Goal: Task Accomplishment & Management: Manage account settings

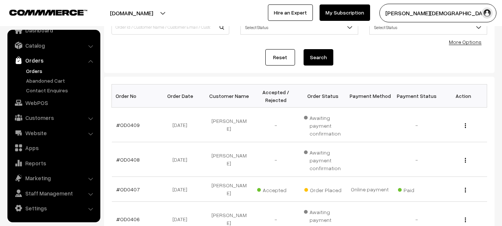
scroll to position [74, 0]
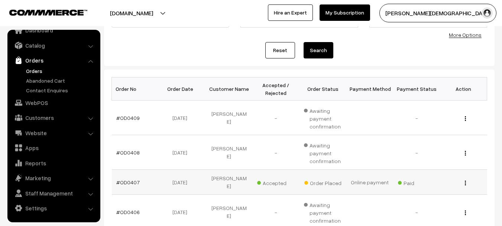
click at [126, 183] on td "#OD0407" at bounding box center [135, 182] width 47 height 25
click at [126, 182] on link "#OD0407" at bounding box center [127, 182] width 23 height 6
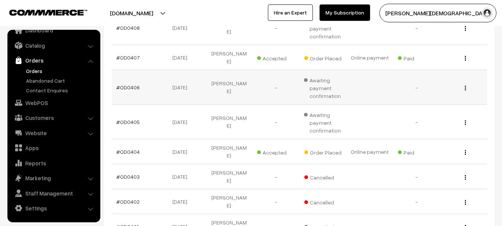
scroll to position [186, 0]
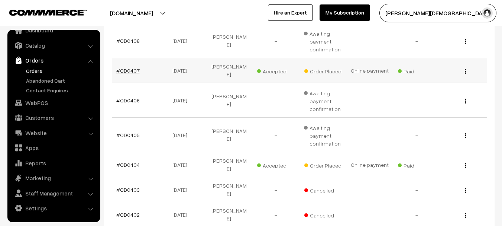
click at [132, 67] on link "#OD0407" at bounding box center [127, 70] width 23 height 6
drag, startPoint x: 145, startPoint y: 67, endPoint x: 120, endPoint y: 67, distance: 24.2
click at [120, 67] on td "#OD0407" at bounding box center [135, 70] width 47 height 25
copy link "OD0407"
click at [130, 71] on td "#OD0407" at bounding box center [135, 70] width 47 height 25
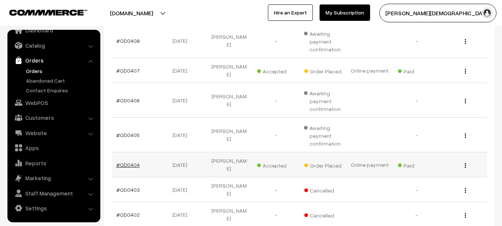
click at [126, 161] on link "#OD0404" at bounding box center [127, 164] width 23 height 6
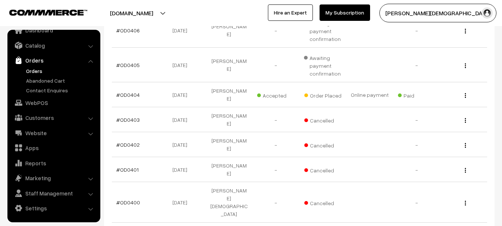
scroll to position [295, 0]
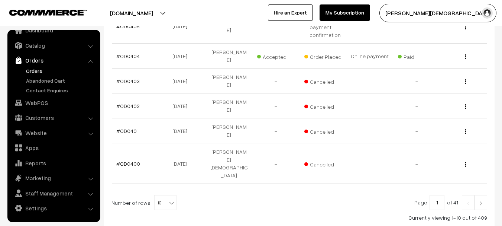
click at [481, 201] on img at bounding box center [481, 203] width 7 height 4
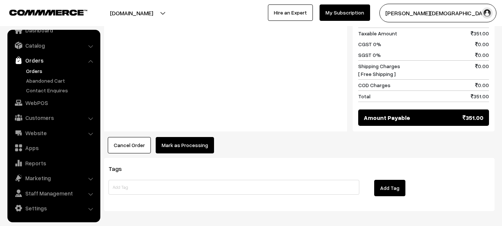
drag, startPoint x: 197, startPoint y: 121, endPoint x: 199, endPoint y: 112, distance: 9.5
click at [199, 137] on button "Mark as Processing" at bounding box center [185, 145] width 58 height 16
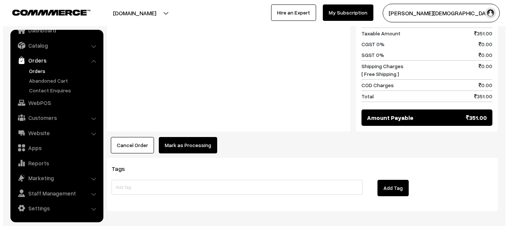
scroll to position [403, 0]
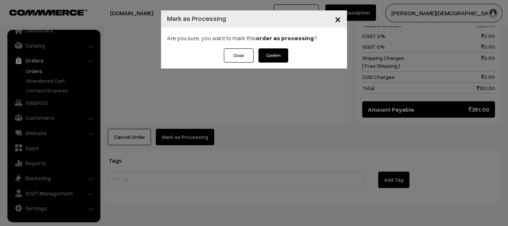
click at [270, 57] on button "Confirm" at bounding box center [273, 55] width 30 height 14
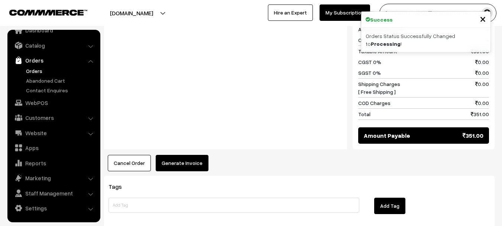
scroll to position [402, 0]
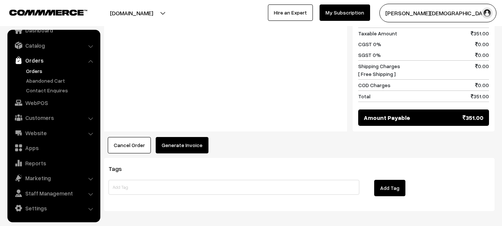
drag, startPoint x: 176, startPoint y: 99, endPoint x: 177, endPoint y: 107, distance: 7.5
click at [176, 99] on div "Product Price Tax Rate Quantity Total Easy Science Publication Reet Level 2 Mai…" at bounding box center [299, 9] width 391 height 289
click at [177, 137] on button "Generate Invoice" at bounding box center [182, 145] width 53 height 16
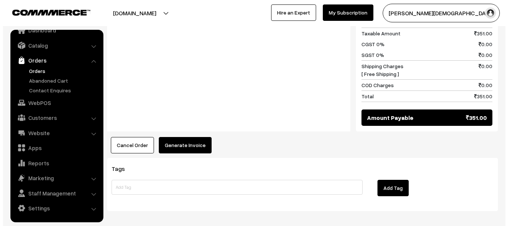
scroll to position [403, 0]
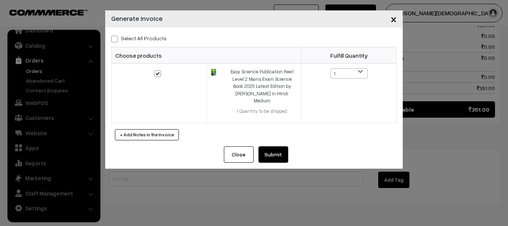
click at [277, 146] on button "Submit" at bounding box center [273, 154] width 30 height 16
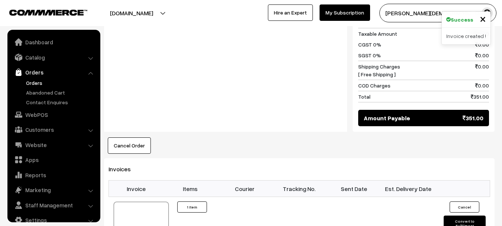
scroll to position [12, 0]
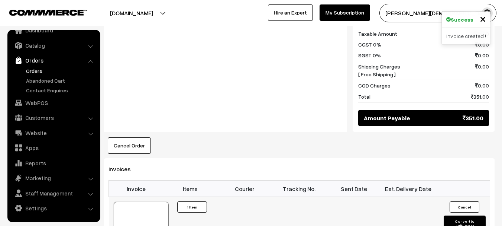
click at [468, 215] on button "Convert to Fulfilment" at bounding box center [465, 223] width 42 height 16
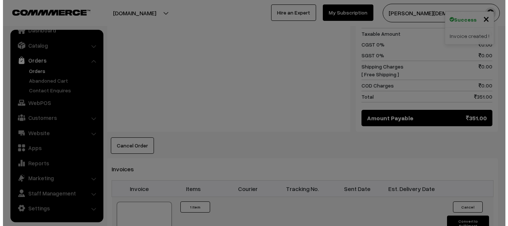
scroll to position [403, 0]
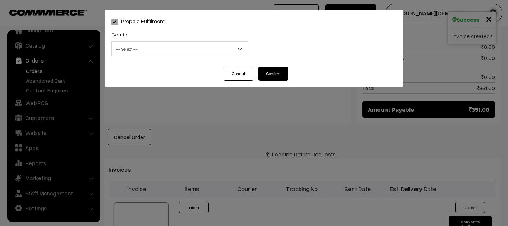
click at [111, 47] on span "-- Select --" at bounding box center [179, 48] width 137 height 15
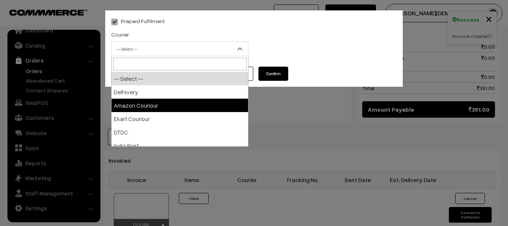
select select "2"
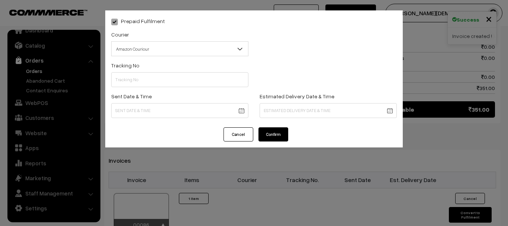
click at [160, 72] on div "Tracking No" at bounding box center [179, 74] width 137 height 26
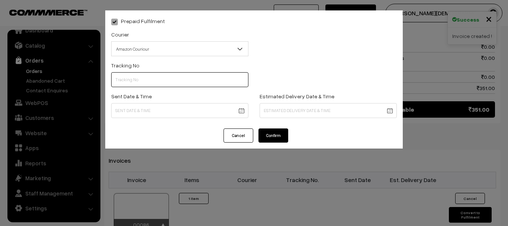
click at [157, 78] on input "text" at bounding box center [179, 79] width 137 height 15
paste input "363669225048"
type input "363669225048"
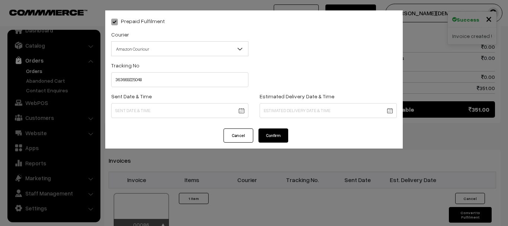
click at [143, 112] on body "Thank you for showing interest. Our team will call you shortly. Close onlineboo…" at bounding box center [254, 17] width 508 height 840
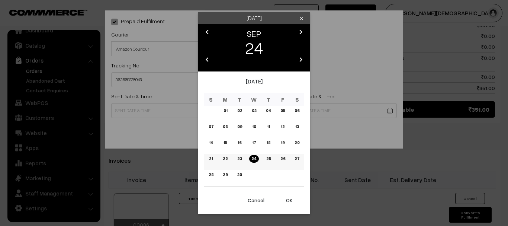
click at [252, 156] on link "24" at bounding box center [253, 159] width 9 height 8
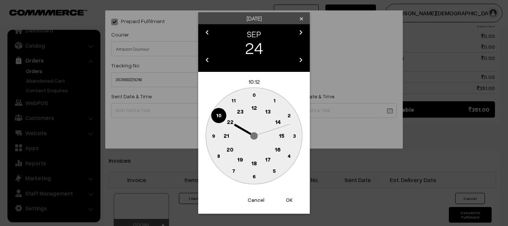
click at [254, 163] on text "18" at bounding box center [254, 163] width 6 height 7
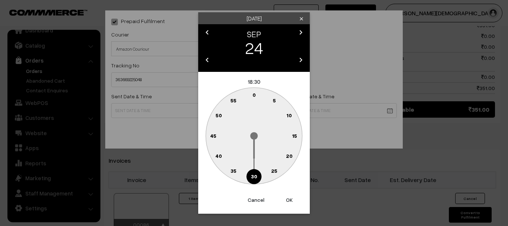
type input "24-09-2025 18:30"
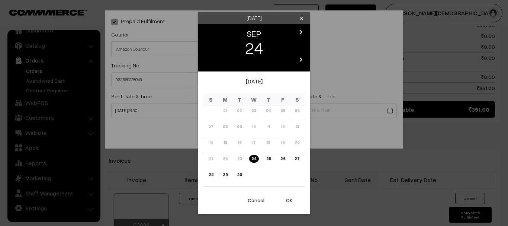
click at [295, 107] on body "Thank you for showing interest. Our team will call you shortly. Close onlineboo…" at bounding box center [254, 17] width 508 height 840
click at [206, 175] on td "28" at bounding box center [211, 178] width 15 height 16
click at [208, 175] on link "28" at bounding box center [210, 175] width 9 height 8
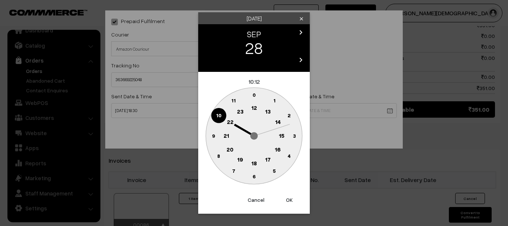
click at [251, 161] on circle at bounding box center [254, 163] width 15 height 15
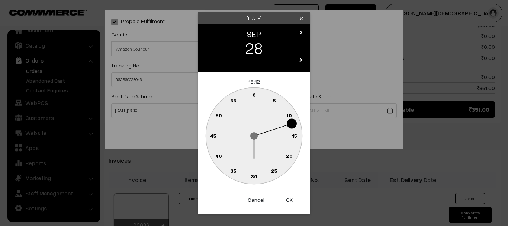
click at [255, 171] on circle at bounding box center [254, 176] width 15 height 15
type input "28-09-2025 18:30"
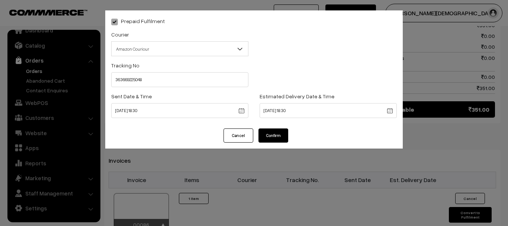
click at [287, 102] on div "Estimated Delivery Date & Time 28-09-2025 18:30" at bounding box center [328, 104] width 137 height 26
click at [274, 138] on button "Confirm" at bounding box center [273, 135] width 30 height 14
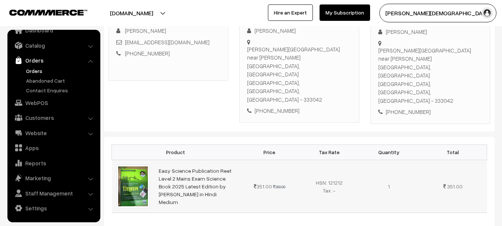
scroll to position [186, 0]
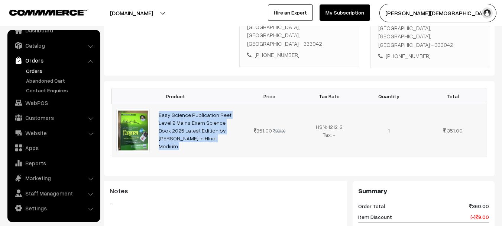
drag, startPoint x: 155, startPoint y: 82, endPoint x: 239, endPoint y: 94, distance: 85.7
click at [241, 104] on tr "Easy Science Publication Reet Level 2 Mains Exam Science Book 2025 Latest Editi…" at bounding box center [300, 130] width 376 height 53
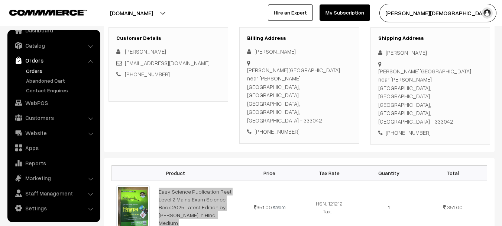
scroll to position [0, 0]
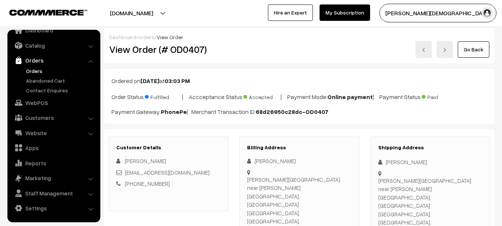
click at [392, 162] on div "[PERSON_NAME]" at bounding box center [431, 162] width 104 height 9
copy div "[PERSON_NAME]"
click at [407, 215] on div "Shipping Address [PERSON_NAME] [PERSON_NAME][GEOGRAPHIC_DATA] near [PERSON_NAME…" at bounding box center [431, 195] width 120 height 118
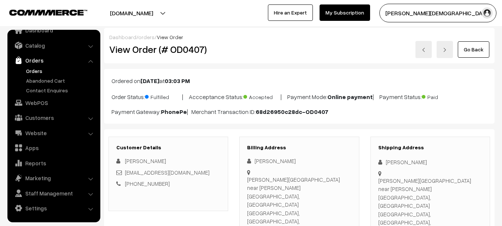
click at [406, 215] on div "Shipping Address Amit kumar Vinayak library near bela bai school, Nya bazar Naw…" at bounding box center [431, 195] width 120 height 118
copy div "8824187962"
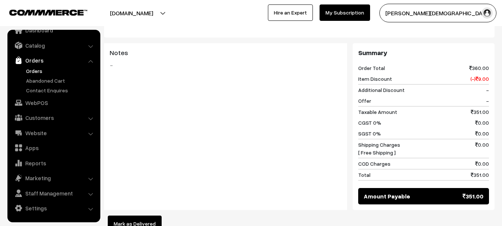
scroll to position [335, 0]
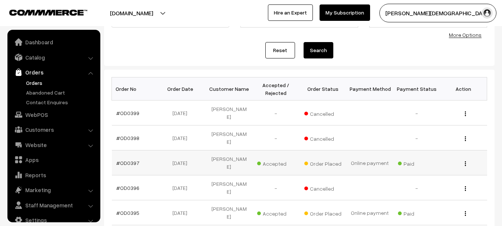
scroll to position [12, 0]
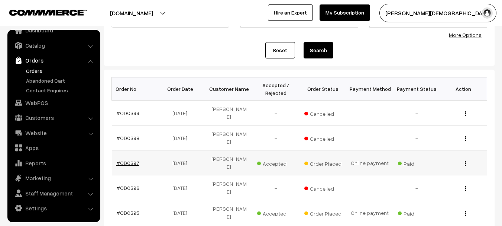
click at [132, 160] on link "#OD0397" at bounding box center [127, 163] width 23 height 6
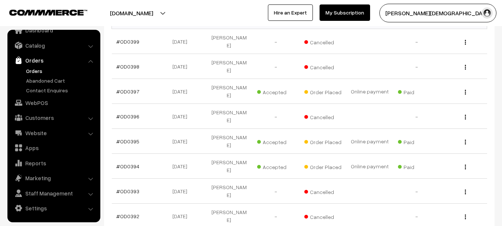
scroll to position [149, 0]
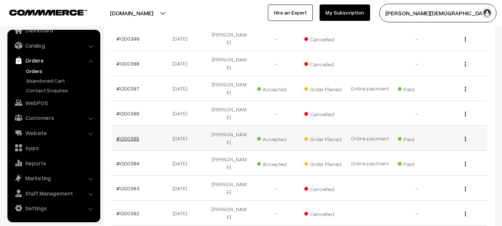
click at [129, 135] on link "#OD0395" at bounding box center [127, 138] width 23 height 6
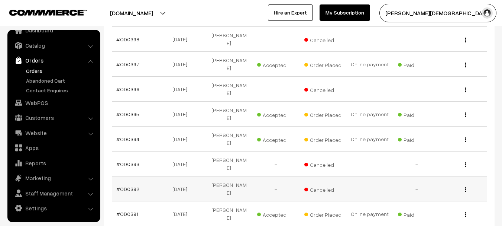
scroll to position [186, 0]
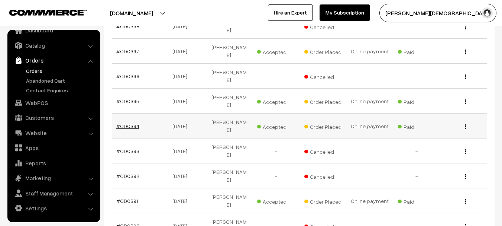
click at [131, 123] on link "#OD0394" at bounding box center [127, 126] width 23 height 6
click at [130, 197] on link "#OD0391" at bounding box center [127, 200] width 22 height 6
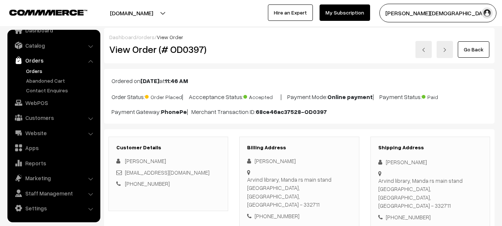
click at [186, 49] on h2 "View Order (# OD0397)" at bounding box center [168, 50] width 119 height 12
copy h2 "OD0397"
click at [418, 213] on div "[PHONE_NUMBER]" at bounding box center [431, 217] width 104 height 9
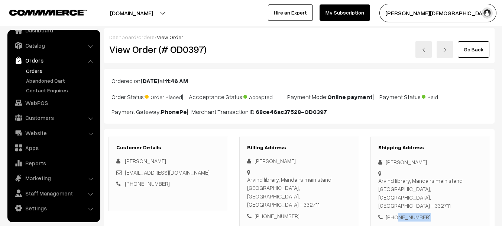
copy div "7878034512"
click at [401, 157] on div "Shipping Address [PERSON_NAME] [GEOGRAPHIC_DATA], Manda rs main stand [GEOGRAPH…" at bounding box center [431, 182] width 120 height 93
click at [401, 157] on div "Shipping Address Basant kumar Arvind library, Manda rs main stand Sikar, Rajast…" at bounding box center [431, 182] width 120 height 93
copy div "Basant kumar"
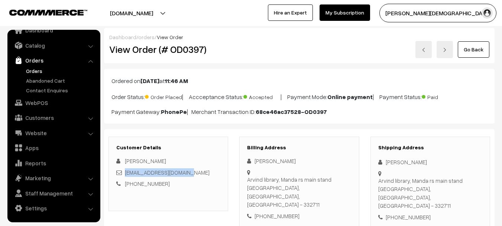
copy link "Basant2582000@gmail.com"
drag, startPoint x: 194, startPoint y: 173, endPoint x: 126, endPoint y: 174, distance: 68.4
click at [126, 174] on div "Basant2582000@gmail.com" at bounding box center [168, 172] width 104 height 9
click at [401, 176] on div "Arvind library, Manda rs main stand Sikar, Rajasthan, India - 332711" at bounding box center [431, 192] width 104 height 33
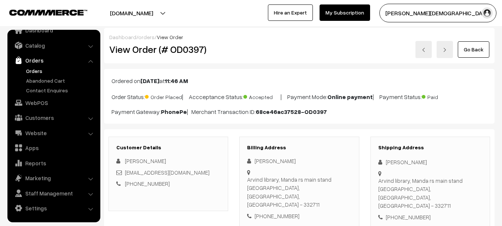
click at [401, 176] on div "Arvind library, Manda rs main stand Sikar, Rajasthan, India - 332711" at bounding box center [431, 192] width 104 height 33
copy div "Arvind library, Manda rs main stand"
click at [389, 181] on div "Arvind library, Manda rs main stand Sikar, Rajasthan, India - 332711" at bounding box center [431, 192] width 104 height 33
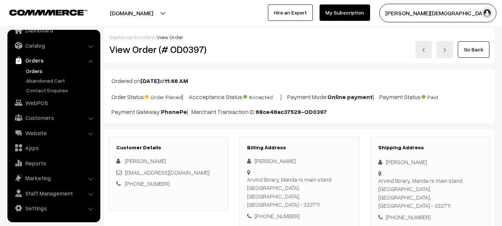
copy div "Sikar"
click at [448, 180] on div "Arvind library, Manda rs main stand Sikar, Rajasthan, India - 332711" at bounding box center [431, 192] width 104 height 33
copy div "332711"
click at [178, 51] on h2 "View Order (# OD0397)" at bounding box center [168, 50] width 119 height 12
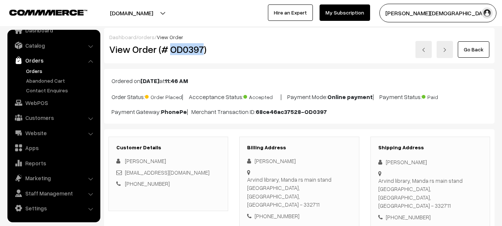
click at [178, 51] on h2 "View Order (# OD0397)" at bounding box center [168, 50] width 119 height 12
copy h2 "OD0397"
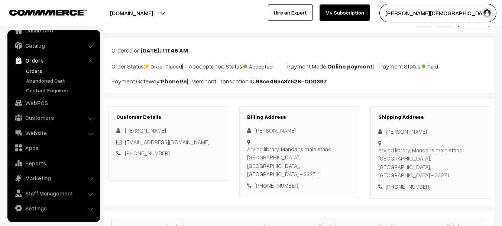
scroll to position [112, 0]
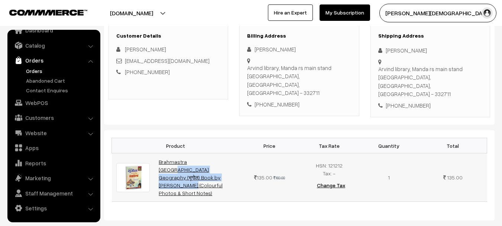
drag, startPoint x: 156, startPoint y: 146, endPoint x: 204, endPoint y: 152, distance: 48.3
click at [204, 153] on td "Brahmastra Rajasthan Geography (भूगोल) Book by Rohit Sir Apni Padhai (Colourful…" at bounding box center [197, 177] width 86 height 48
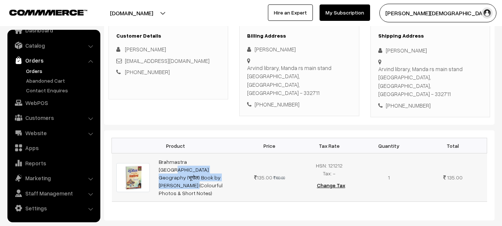
copy link "Brahmastra Rajasthan Geography (भूगोल) Book by Rohit"
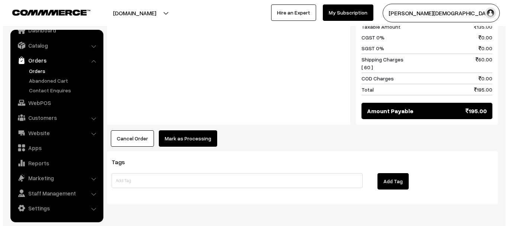
scroll to position [381, 0]
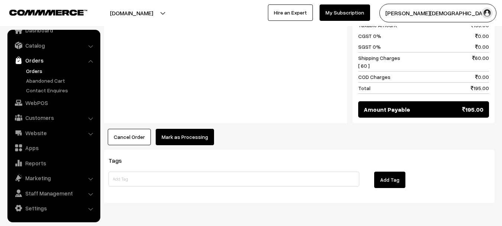
click at [192, 129] on button "Mark as Processing" at bounding box center [185, 137] width 58 height 16
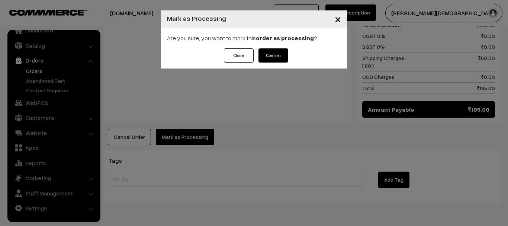
click at [278, 56] on button "Confirm" at bounding box center [273, 55] width 30 height 14
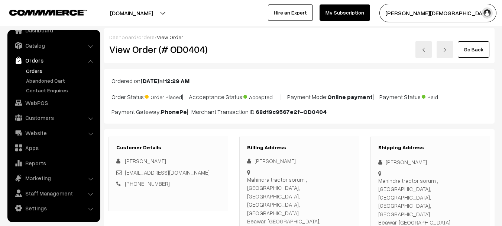
click at [187, 47] on h2 "View Order (# OD0404)" at bounding box center [168, 50] width 119 height 12
copy h2 "OD0404"
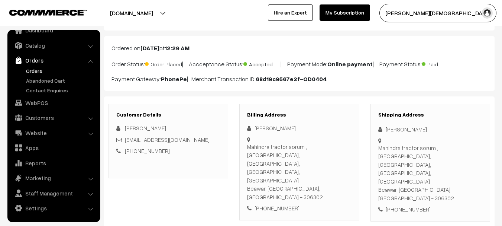
scroll to position [112, 0]
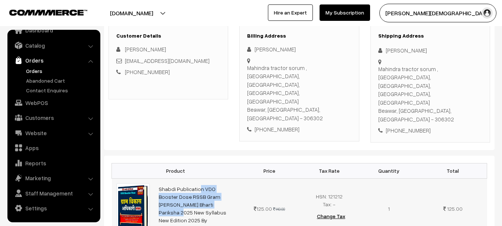
copy link "Shabdi Publication VDO Booster Dose RSSB Gram [PERSON_NAME]"
drag, startPoint x: 157, startPoint y: 160, endPoint x: 232, endPoint y: 174, distance: 75.6
click at [232, 178] on td "Shabdi Publication VDO Booster Dose RSSB Gram [PERSON_NAME] Bharti Pariksha 202…" at bounding box center [197, 208] width 86 height 60
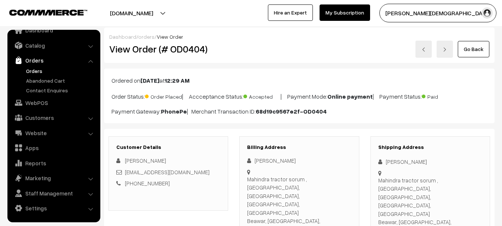
scroll to position [0, 0]
click at [386, 167] on div "Shipping Address [PERSON_NAME] Mahindra tractor sorum , [GEOGRAPHIC_DATA], [GEO…" at bounding box center [431, 195] width 120 height 118
click at [395, 158] on div "[PERSON_NAME]" at bounding box center [431, 162] width 104 height 9
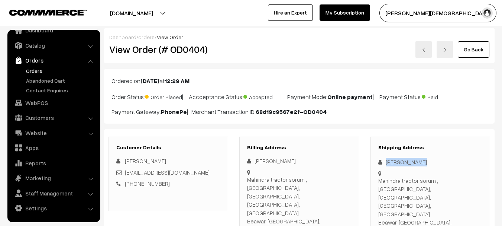
copy div "[PERSON_NAME]"
copy div "8955775686"
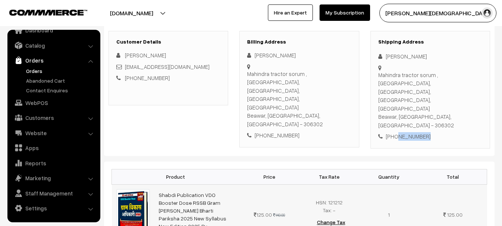
scroll to position [149, 0]
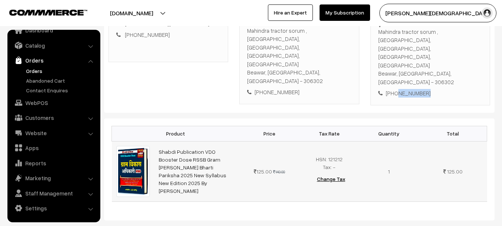
click at [142, 146] on img at bounding box center [133, 171] width 34 height 51
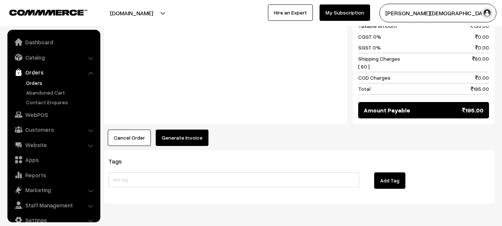
click at [189, 129] on button "Generate Invoice" at bounding box center [182, 137] width 53 height 16
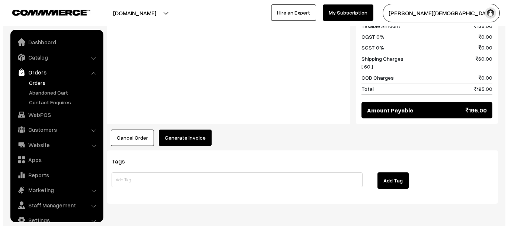
scroll to position [12, 0]
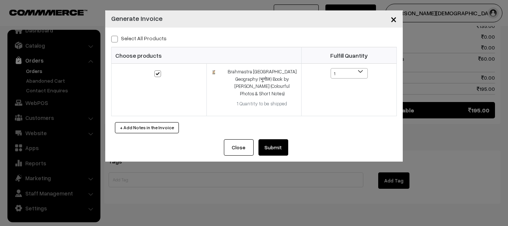
drag, startPoint x: 295, startPoint y: 144, endPoint x: 264, endPoint y: 148, distance: 30.7
click at [293, 145] on div "Close Submit Back Fulfill Items" at bounding box center [254, 150] width 298 height 22
click at [261, 149] on button "Submit" at bounding box center [273, 147] width 30 height 16
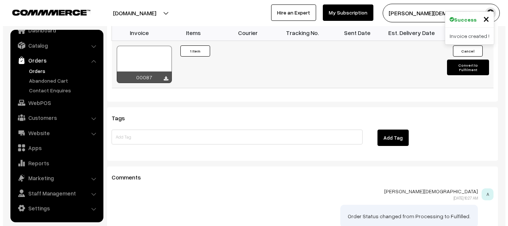
scroll to position [492, 0]
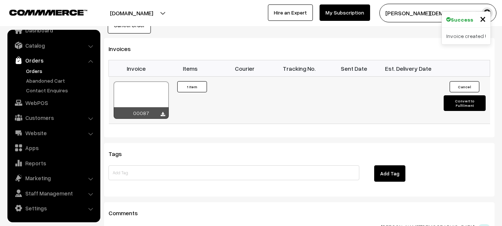
click at [466, 95] on button "Convert to Fulfilment" at bounding box center [465, 103] width 42 height 16
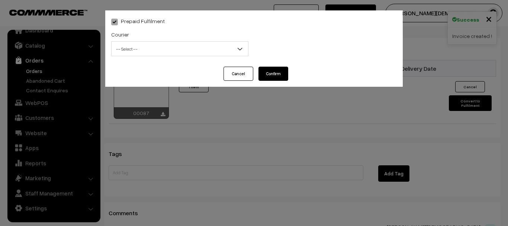
click at [148, 51] on span "-- Select --" at bounding box center [180, 48] width 136 height 13
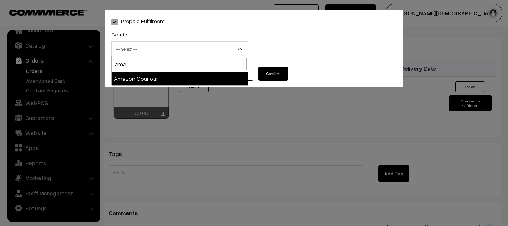
type input "ama"
select select "2"
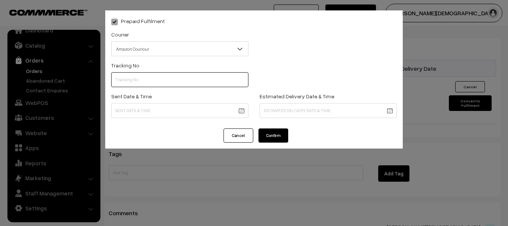
click at [139, 72] on input "text" at bounding box center [179, 79] width 137 height 15
paste input "Brahmastra Rajasthan Geography (भूगोल) Book by Rohit"
type input "Brahmastra Rajasthan Geography (भूगोल) Book by Rohit"
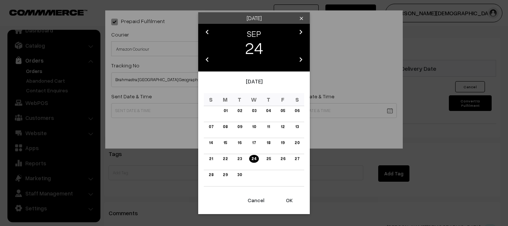
click at [174, 92] on div "Wednesday clear chevron_left SEP chevron_right 24 chevron_left 2025 chevron_rig…" at bounding box center [254, 113] width 508 height 226
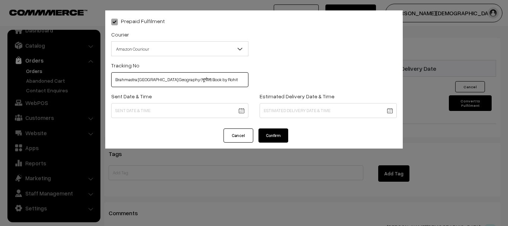
click at [177, 80] on input "Brahmastra Rajasthan Geography (भूगोल) Book by Rohit" at bounding box center [179, 79] width 137 height 15
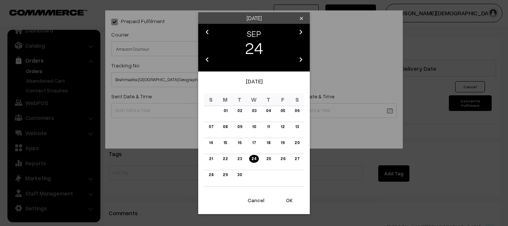
click at [151, 112] on div "Wednesday clear chevron_left SEP chevron_right 24 chevron_left 2025 chevron_rig…" at bounding box center [254, 113] width 508 height 226
click at [254, 159] on link "24" at bounding box center [253, 159] width 9 height 8
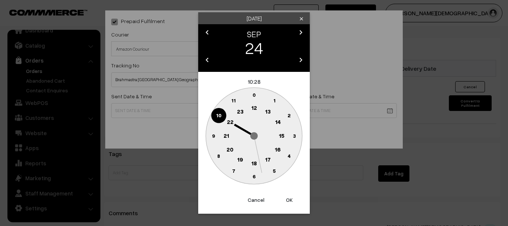
click at [253, 162] on text "18" at bounding box center [254, 163] width 6 height 7
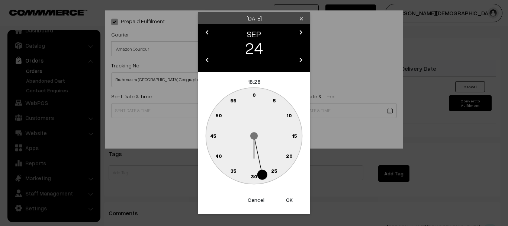
click at [253, 173] on circle at bounding box center [250, 175] width 10 height 10
type input "24-09-2025 18:31"
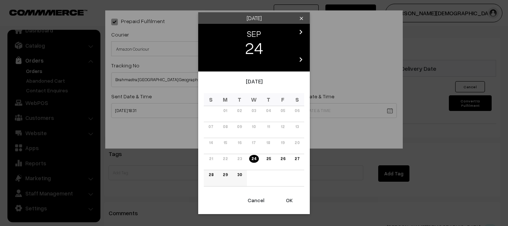
click at [226, 176] on link "29" at bounding box center [225, 175] width 9 height 8
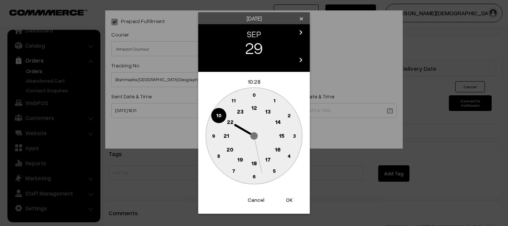
click at [255, 166] on circle at bounding box center [254, 163] width 15 height 15
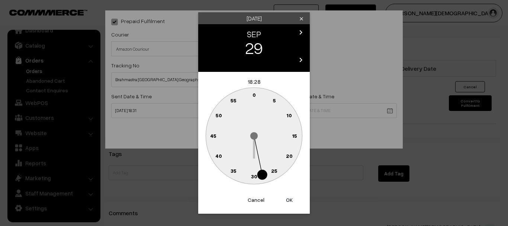
click at [256, 177] on text "30" at bounding box center [254, 176] width 6 height 6
type input "29-09-2025 18:30"
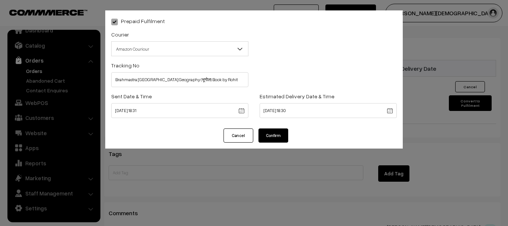
drag, startPoint x: 279, startPoint y: 146, endPoint x: 279, endPoint y: 139, distance: 7.1
click at [279, 144] on div "Cancel Confirm" at bounding box center [254, 138] width 298 height 20
click at [279, 139] on button "Confirm" at bounding box center [273, 135] width 30 height 14
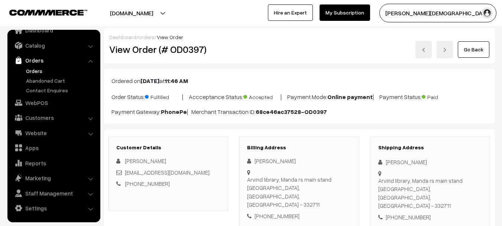
click at [198, 49] on h2 "View Order (# OD0397)" at bounding box center [168, 50] width 119 height 12
copy h2 "OD0397"
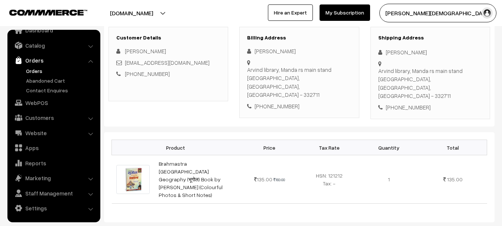
scroll to position [186, 0]
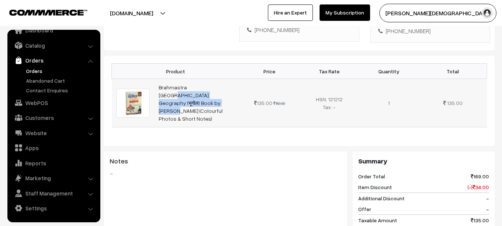
copy link "Brahmastra Rajasthan Geography (भूगोल) Book b"
drag, startPoint x: 157, startPoint y: 66, endPoint x: 194, endPoint y: 79, distance: 39.2
click at [191, 79] on td "Brahmastra Rajasthan Geography (भूगोल) Book by Rohit Sir Apni Padhai (Colourful…" at bounding box center [197, 103] width 86 height 48
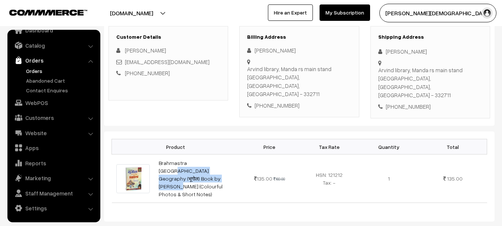
scroll to position [37, 0]
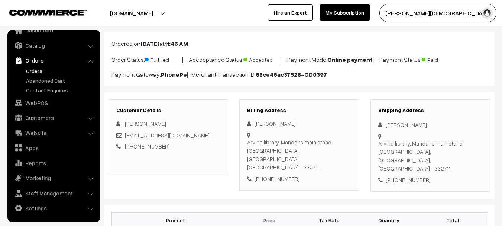
click at [386, 119] on div "Shipping Address Basant kumar Arvind library, Manda rs main stand Sikar, Rajast…" at bounding box center [431, 145] width 120 height 93
click at [386, 122] on div "Basant kumar" at bounding box center [431, 124] width 104 height 9
copy div "Basant kumar"
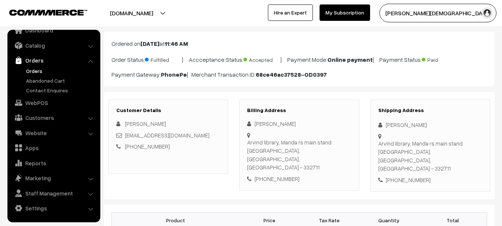
click at [417, 176] on div "+91 7878034512" at bounding box center [431, 180] width 104 height 9
copy div "7878034512"
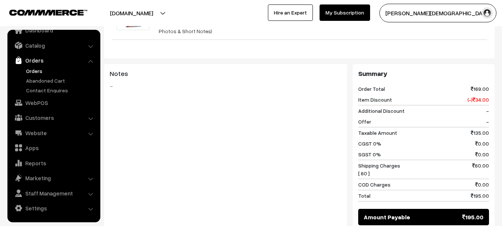
scroll to position [372, 0]
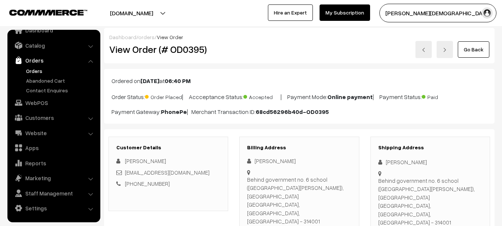
click at [194, 51] on h2 "View Order (# OD0395)" at bounding box center [168, 50] width 119 height 12
copy h2 "OD0395"
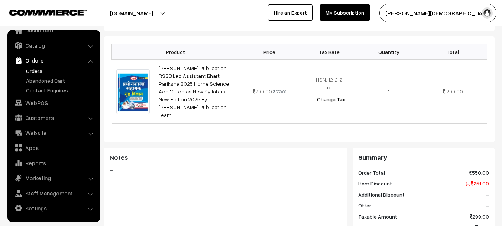
scroll to position [223, 0]
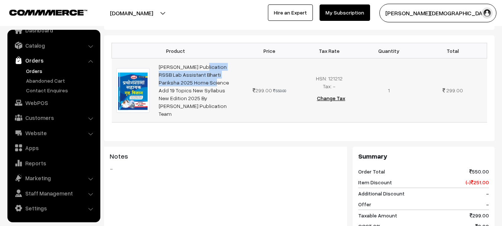
drag, startPoint x: 163, startPoint y: 41, endPoint x: 237, endPoint y: 50, distance: 74.3
click at [237, 58] on td "[PERSON_NAME] Publication RSSB Lab Assistant Bharti Pariksha 2025 Home Science …" at bounding box center [197, 90] width 86 height 64
copy link "[PERSON_NAME] Publication RSSB Lab Assistant Bharti Pariksha 2025"
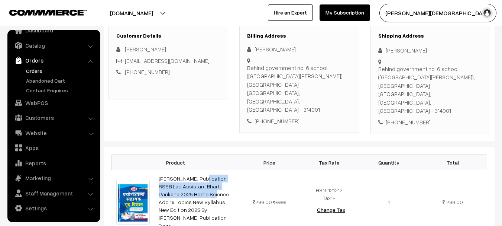
scroll to position [74, 0]
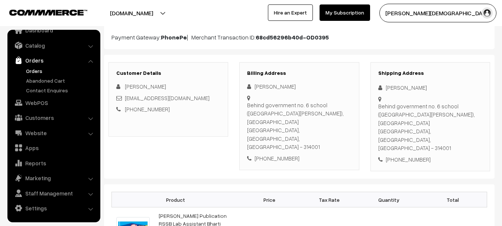
click at [391, 89] on div "[PERSON_NAME]" at bounding box center [431, 87] width 104 height 9
copy div "[PERSON_NAME]"
click at [421, 155] on div "[PHONE_NUMBER]" at bounding box center [431, 159] width 104 height 9
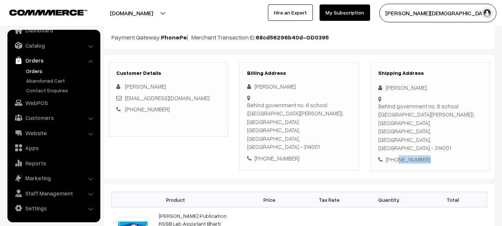
click at [421, 155] on div "[PHONE_NUMBER]" at bounding box center [431, 159] width 104 height 9
copy div "8386076369"
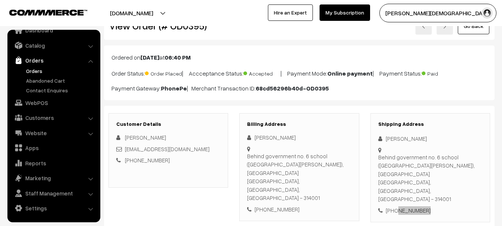
scroll to position [0, 0]
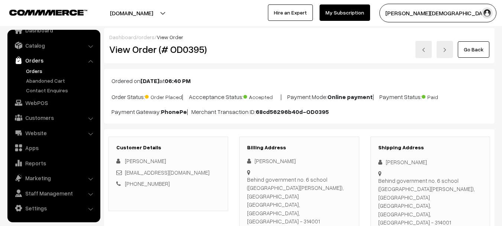
click at [176, 56] on div "View Order (# OD0395)" at bounding box center [169, 49] width 131 height 17
copy h2 "OD0395"
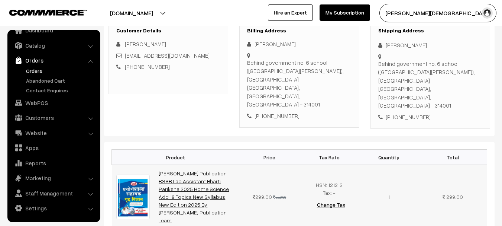
scroll to position [149, 0]
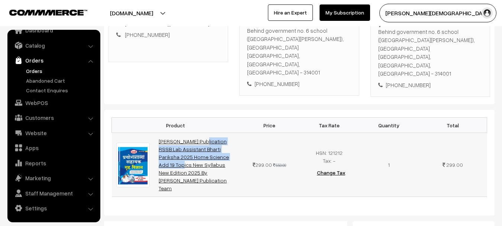
drag, startPoint x: 155, startPoint y: 118, endPoint x: 194, endPoint y: 137, distance: 43.9
click at [194, 137] on td "[PERSON_NAME] Publication RSSB Lab Assistant Bharti Pariksha 2025 Home Science …" at bounding box center [197, 165] width 86 height 64
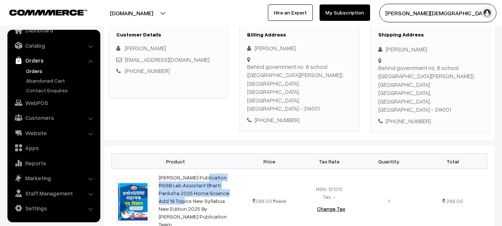
scroll to position [186, 0]
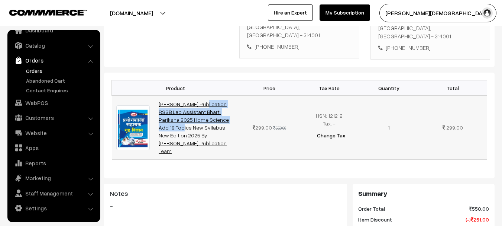
click at [171, 101] on link "[PERSON_NAME] Publication RSSB Lab Assistant Bharti Pariksha 2025 Home Science …" at bounding box center [194, 127] width 70 height 53
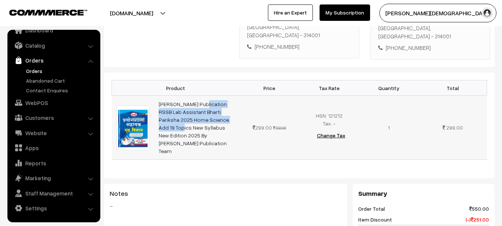
click at [145, 105] on img at bounding box center [133, 127] width 34 height 44
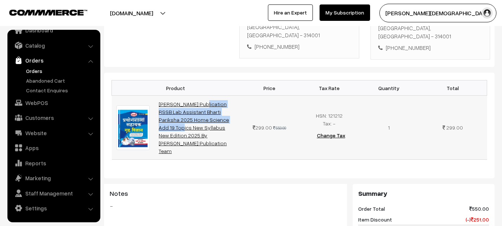
click at [177, 101] on link "[PERSON_NAME] Publication RSSB Lab Assistant Bharti Pariksha 2025 Home Science …" at bounding box center [194, 127] width 70 height 53
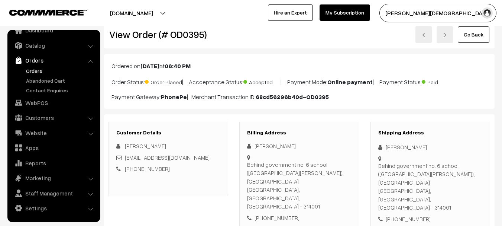
scroll to position [0, 0]
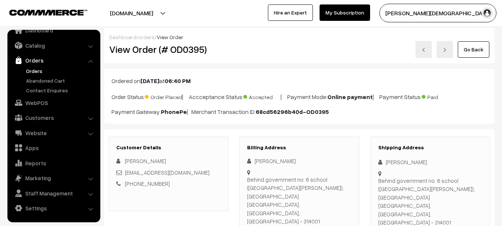
click at [389, 167] on div "Shipping Address Mitesh Vasita Behind government no. 6 school (gorishaker upadh…" at bounding box center [431, 190] width 120 height 109
click at [390, 163] on div "Mitesh Vasita" at bounding box center [431, 162] width 104 height 9
drag, startPoint x: 390, startPoint y: 163, endPoint x: 418, endPoint y: 162, distance: 28.3
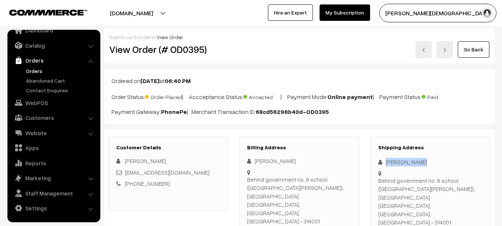
click at [418, 162] on div "Mitesh Vasita" at bounding box center [431, 162] width 104 height 9
copy div "Mitesh Vasita"
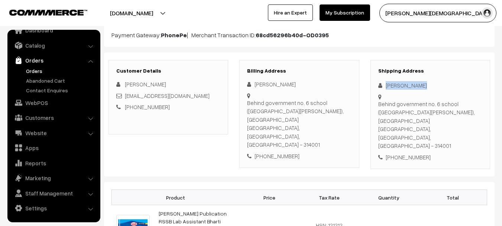
scroll to position [112, 0]
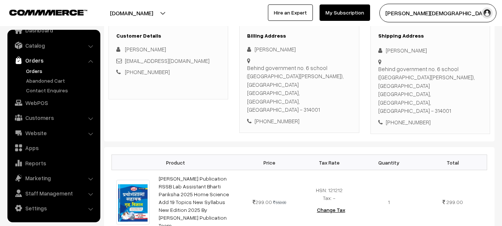
click at [409, 106] on div "Shipping Address Mitesh Vasita Behind government no. 6 school (gorishaker upadh…" at bounding box center [431, 79] width 120 height 109
click at [413, 118] on div "[PHONE_NUMBER]" at bounding box center [431, 122] width 104 height 9
click at [413, 118] on div "+91 8386076369" at bounding box center [431, 122] width 104 height 9
copy div "8386076369"
click at [387, 51] on div "Mitesh Vasita" at bounding box center [431, 50] width 104 height 9
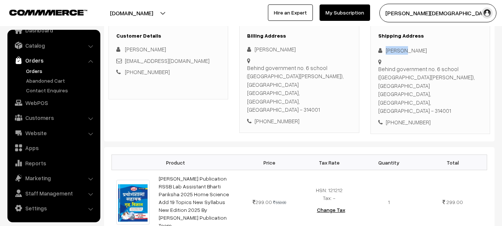
click at [387, 50] on div "Mitesh Vasita" at bounding box center [431, 50] width 104 height 9
copy div "Mitesh Vasita"
copy link "iteshvasita03@gmail.com"
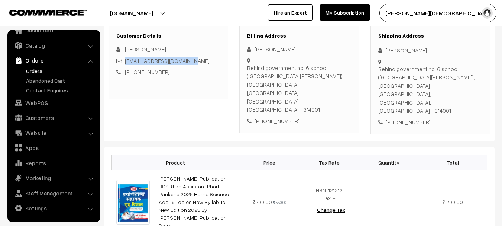
copy link "Miteshvasita03@gmail.com"
drag, startPoint x: 191, startPoint y: 60, endPoint x: 126, endPoint y: 61, distance: 64.7
click at [126, 61] on div "Miteshvasita03@gmail.com" at bounding box center [168, 61] width 104 height 9
click at [258, 65] on div "Behind government no. 6 school (gorishaker upadhayay school), New colony Dungar…" at bounding box center [299, 89] width 104 height 50
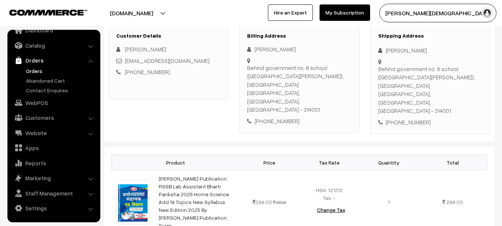
click at [258, 65] on div "Behind government no. 6 school (gorishaker upadhayay school), New colony Dungar…" at bounding box center [299, 89] width 104 height 50
click at [257, 85] on div "Behind government no. 6 school (gorishaker upadhayay school), New colony Dungar…" at bounding box center [299, 89] width 104 height 50
click at [318, 84] on div "Behind government no. 6 school (gorishaker upadhayay school), New colony Dungar…" at bounding box center [299, 89] width 104 height 50
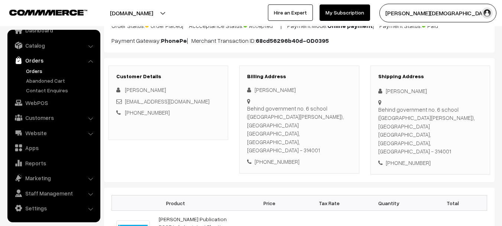
scroll to position [0, 0]
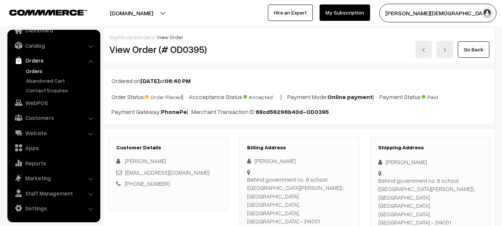
click at [167, 52] on h2 "View Order (# OD0395)" at bounding box center [168, 50] width 119 height 12
click at [188, 49] on h2 "View Order (# OD0395)" at bounding box center [168, 50] width 119 height 12
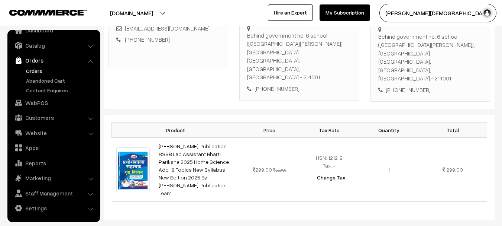
scroll to position [223, 0]
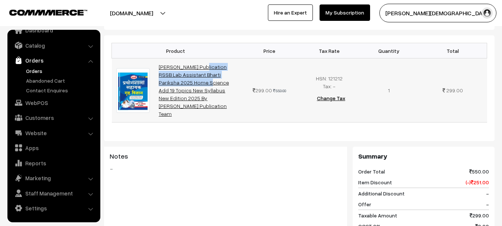
drag, startPoint x: 156, startPoint y: 39, endPoint x: 220, endPoint y: 49, distance: 64.4
click at [220, 58] on td "Parth Publication RSSB Lab Assistant Bharti Pariksha 2025 Home Science Add 19 T…" at bounding box center [197, 90] width 86 height 64
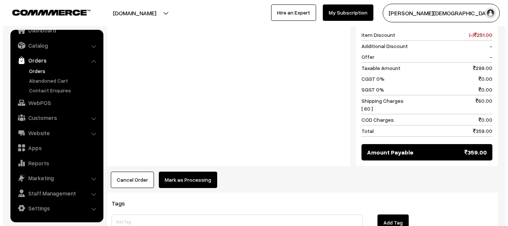
scroll to position [329, 0]
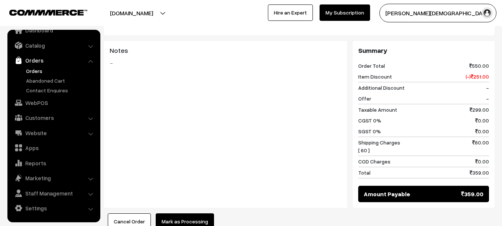
click at [184, 213] on button "Mark as Processing" at bounding box center [185, 221] width 58 height 16
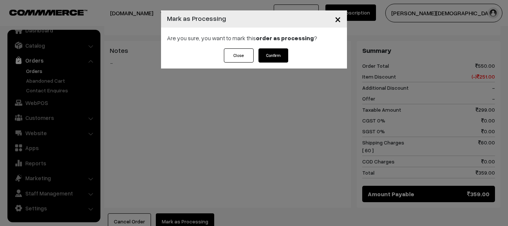
click at [287, 58] on button "Confirm" at bounding box center [273, 55] width 30 height 14
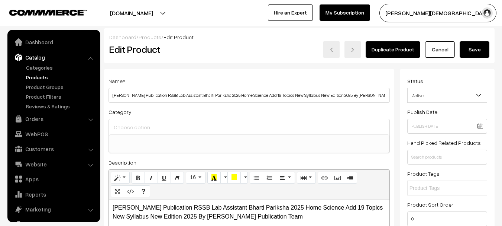
select select
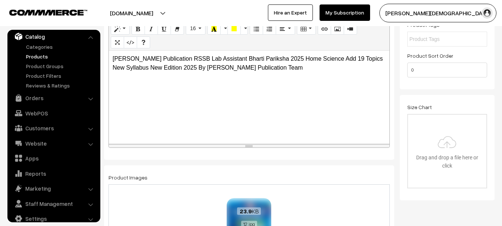
scroll to position [298, 0]
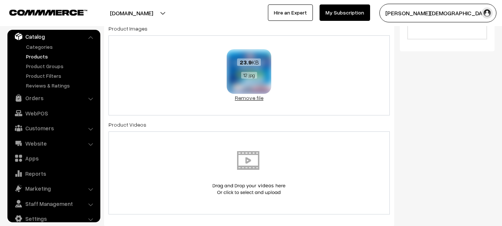
click at [252, 97] on link "Remove file" at bounding box center [249, 98] width 45 height 8
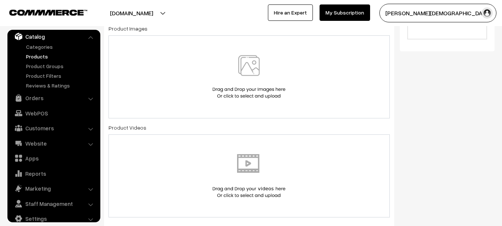
click at [255, 85] on img at bounding box center [249, 77] width 77 height 44
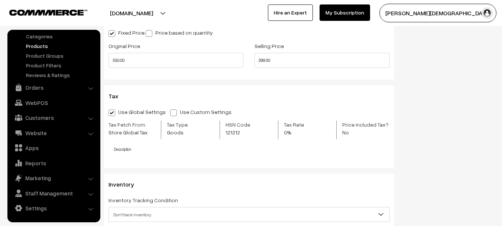
scroll to position [669, 0]
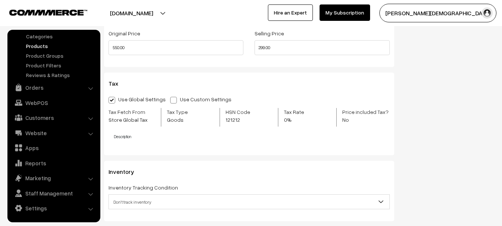
click at [157, 55] on div "Original Price 550.00" at bounding box center [176, 44] width 146 height 31
click at [156, 53] on input "550.00" at bounding box center [176, 47] width 135 height 15
type input "999.00"
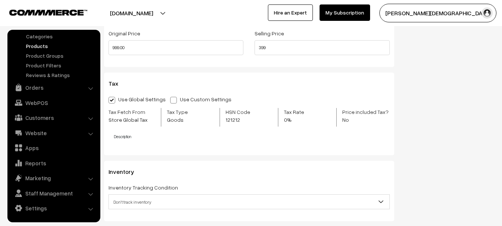
type input "399.00"
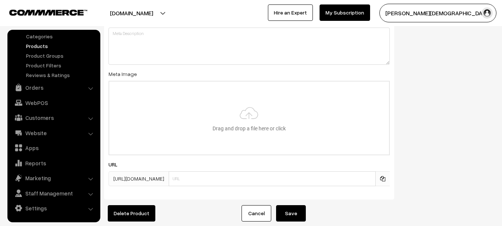
scroll to position [1135, 0]
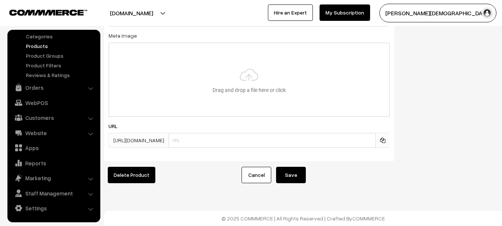
click at [276, 171] on button "Save" at bounding box center [291, 175] width 30 height 16
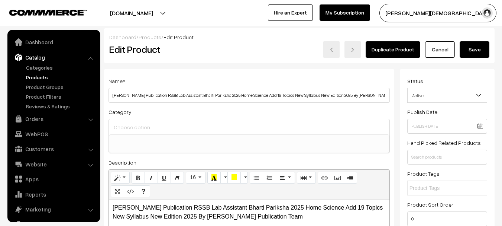
select select
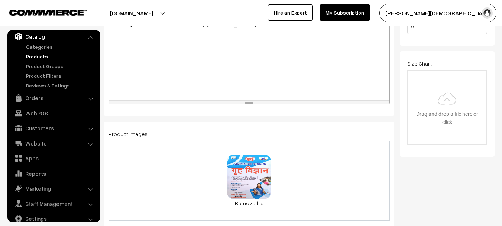
scroll to position [260, 0]
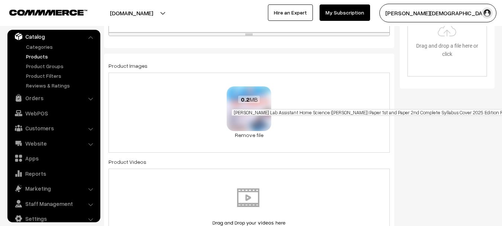
click at [256, 111] on span "[PERSON_NAME] Lab Assistant Home Science ([PERSON_NAME]) Paper 1st and Paper 2n…" at bounding box center [399, 112] width 335 height 7
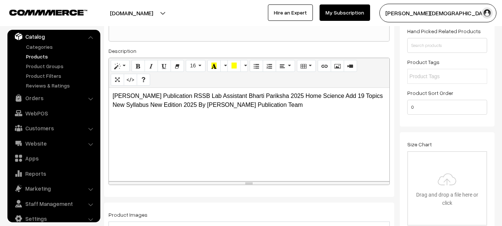
scroll to position [0, 0]
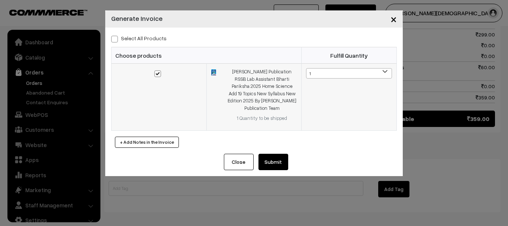
scroll to position [12, 0]
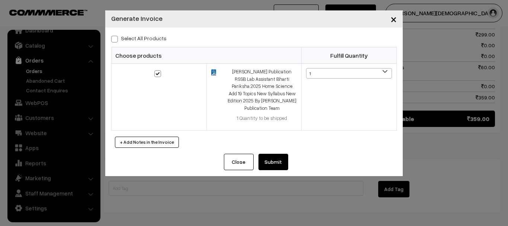
click at [283, 160] on button "Submit" at bounding box center [273, 162] width 30 height 16
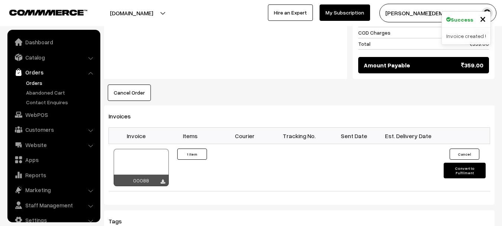
scroll to position [514, 0]
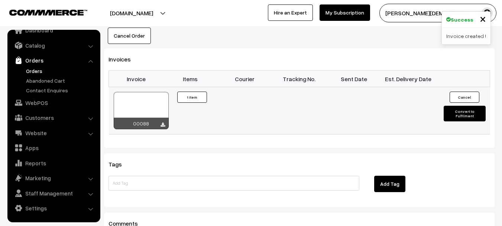
click at [462, 106] on button "Convert to Fulfilment" at bounding box center [465, 114] width 42 height 16
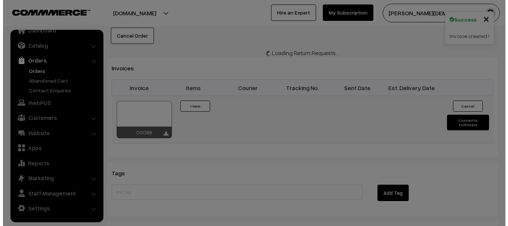
scroll to position [515, 0]
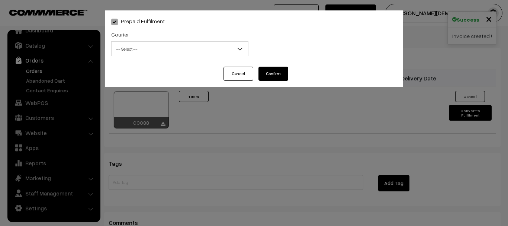
click at [184, 57] on div "Courier -- Select -- Delhivery Amazon Couriour Ekart Couriour DTDC India Post E…" at bounding box center [180, 45] width 148 height 31
click at [174, 52] on span "-- Select --" at bounding box center [180, 48] width 136 height 13
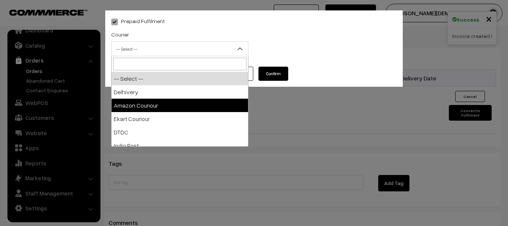
select select "2"
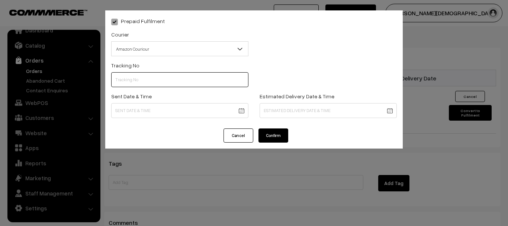
drag, startPoint x: 144, startPoint y: 84, endPoint x: 150, endPoint y: 86, distance: 6.2
click at [145, 84] on input "text" at bounding box center [179, 79] width 137 height 15
paste input "363675741129"
type input "363675741129"
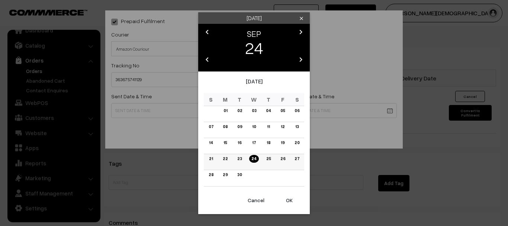
click at [258, 161] on link "24" at bounding box center [253, 159] width 9 height 8
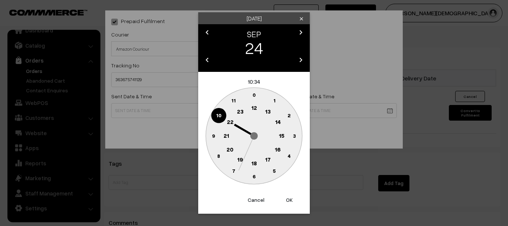
click at [256, 158] on circle at bounding box center [254, 163] width 15 height 15
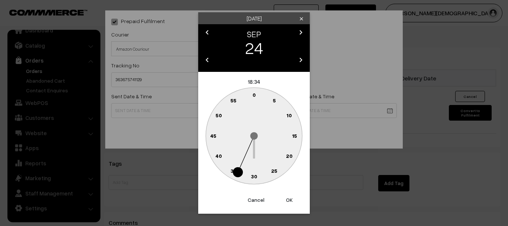
click at [258, 170] on circle at bounding box center [254, 135] width 96 height 96
click at [258, 173] on circle at bounding box center [254, 176] width 15 height 15
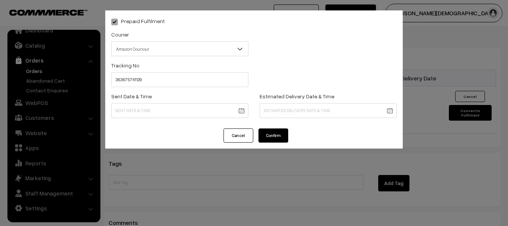
type input "24-09-2025 18:30"
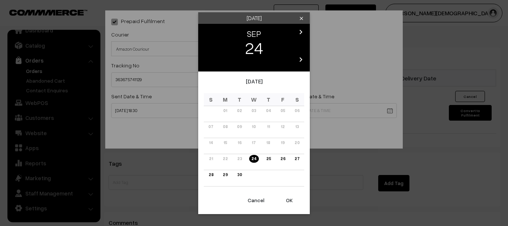
click at [221, 175] on link "29" at bounding box center [225, 175] width 9 height 8
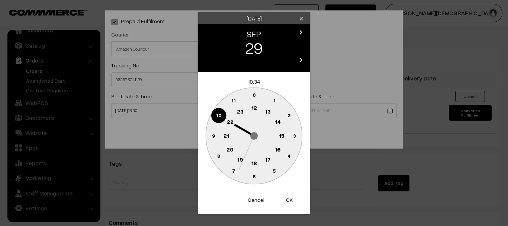
click at [254, 162] on text "18" at bounding box center [254, 163] width 6 height 7
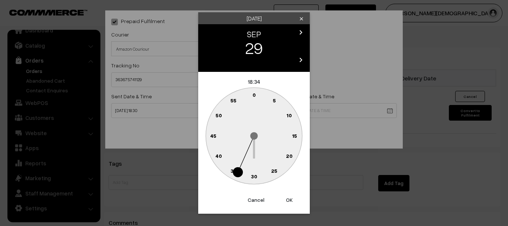
click at [254, 170] on g "0 5 10 15 20 25 30 35 40 45 50 55" at bounding box center [254, 135] width 96 height 96
click at [256, 176] on text "30" at bounding box center [254, 176] width 6 height 6
type input "29-09-2025 18:30"
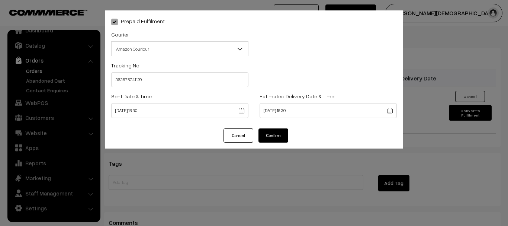
click at [279, 134] on button "Confirm" at bounding box center [273, 135] width 30 height 14
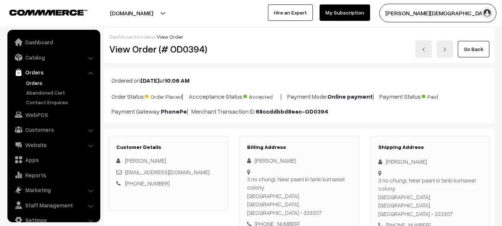
scroll to position [12, 0]
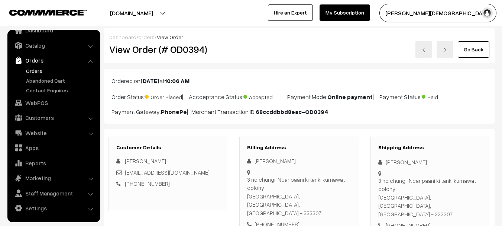
click at [152, 44] on h2 "View Order (# OD0394)" at bounding box center [168, 50] width 119 height 12
copy h2 "Order"
click at [186, 47] on h2 "View Order (# OD0394)" at bounding box center [168, 50] width 119 height 12
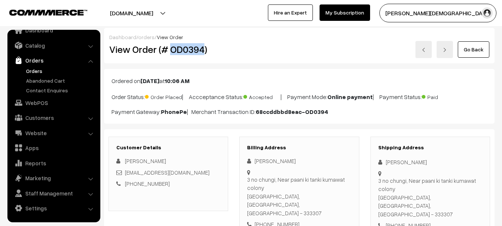
copy h2 "OD0394"
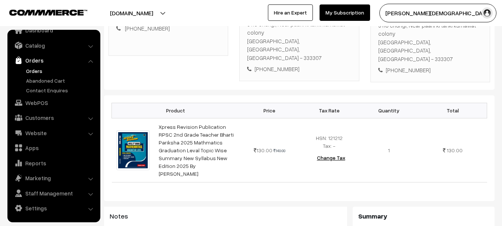
scroll to position [186, 0]
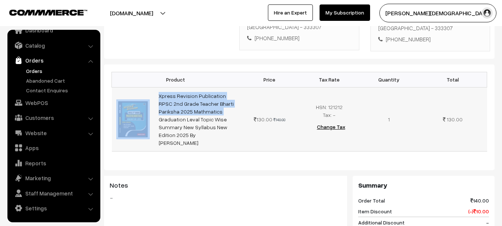
drag, startPoint x: 154, startPoint y: 74, endPoint x: 235, endPoint y: 86, distance: 82.0
click at [235, 87] on tr "Xpress Revision Publication RPSC 2nd Grade Teacher Bharti Pariksha 2025 Mathmat…" at bounding box center [300, 119] width 376 height 64
copy tr "Xpress Revision Publication RPSC 2nd Grade Teacher Bharti Pariksha"
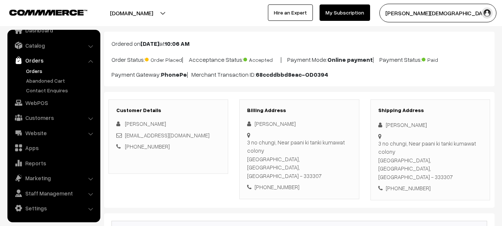
click at [403, 122] on div "Prince Meena" at bounding box center [431, 124] width 104 height 9
copy div "Prince Meena"
click at [411, 184] on div "+91 7878639600" at bounding box center [431, 188] width 104 height 9
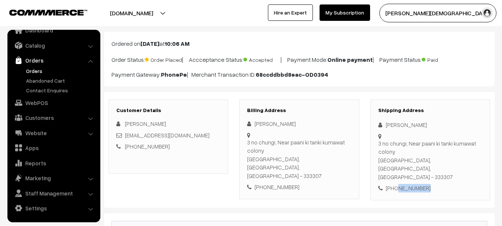
click at [411, 184] on div "+91 7878639600" at bounding box center [431, 188] width 104 height 9
copy div "7878639600"
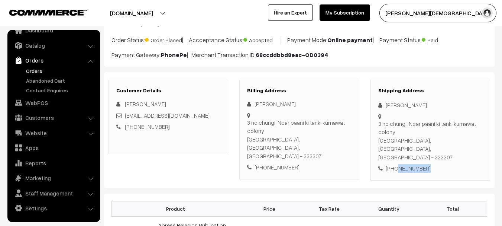
scroll to position [0, 0]
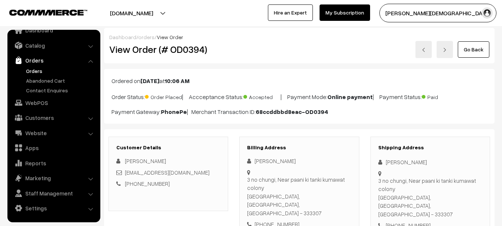
click at [182, 55] on h2 "View Order (# OD0394)" at bounding box center [168, 50] width 119 height 12
copy h2 "OD0394"
click at [392, 164] on div "Prince Meena" at bounding box center [431, 162] width 104 height 9
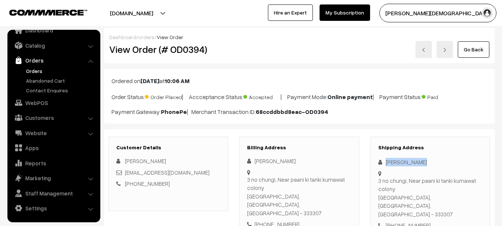
copy div "Prince Meena"
drag, startPoint x: 392, startPoint y: 164, endPoint x: 405, endPoint y: 164, distance: 12.3
click at [405, 164] on div "Prince Meena" at bounding box center [431, 162] width 104 height 9
click at [417, 221] on div "+91 7878639600" at bounding box center [431, 225] width 104 height 9
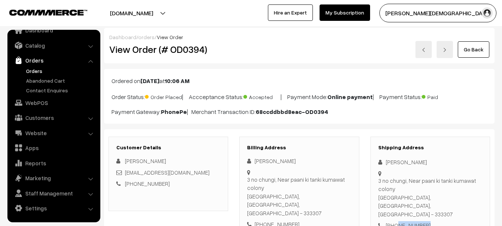
copy div "7878639600"
click at [387, 160] on div "Prince Meena" at bounding box center [431, 162] width 104 height 9
copy div "Prince Meena"
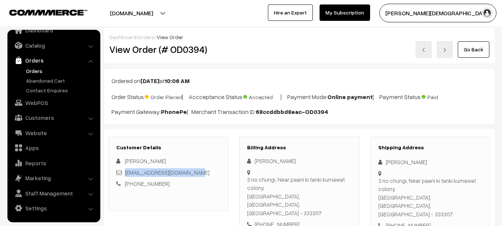
copy link "prince7878639600@gmail.com"
drag, startPoint x: 168, startPoint y: 171, endPoint x: 125, endPoint y: 176, distance: 44.1
click at [125, 176] on div "prince7878639600@gmail.com" at bounding box center [168, 172] width 104 height 9
click at [389, 182] on div "3 no chungi, Near paani ki tanki kumawat colony Udaipurwati, Rajasthan, India -…" at bounding box center [431, 197] width 104 height 42
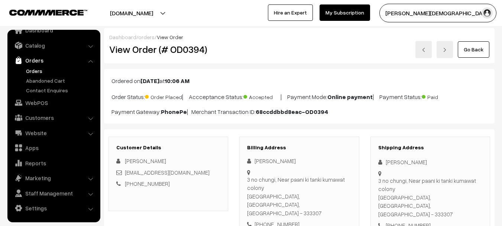
click at [389, 182] on div "3 no chungi, Near paani ki tanki kumawat colony Udaipurwati, Rajasthan, India -…" at bounding box center [431, 197] width 104 height 42
click at [388, 197] on div "3 no chungi, Near paani ki tanki kumawat colony Udaipurwati, Rajasthan, India -…" at bounding box center [431, 197] width 104 height 42
click at [459, 197] on div "3 no chungi, Near paani ki tanki kumawat colony Udaipurwati, Rajasthan, India -…" at bounding box center [431, 197] width 104 height 42
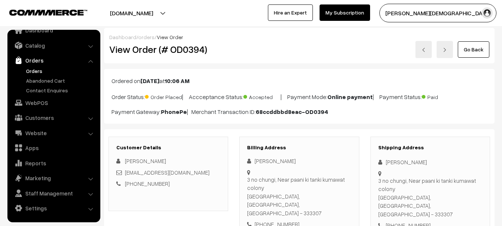
click at [200, 51] on h2 "View Order (# OD0394)" at bounding box center [168, 50] width 119 height 12
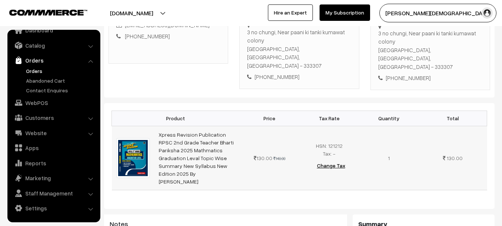
scroll to position [149, 0]
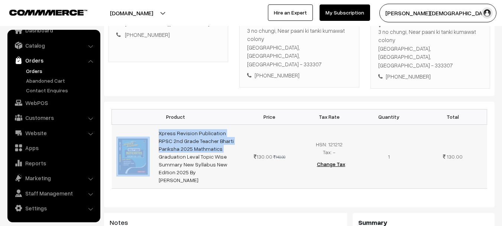
drag, startPoint x: 152, startPoint y: 110, endPoint x: 237, endPoint y: 125, distance: 86.5
click at [237, 125] on tr "Xpress Revision Publication RPSC 2nd Grade Teacher Bharti Pariksha 2025 Mathmat…" at bounding box center [300, 156] width 376 height 64
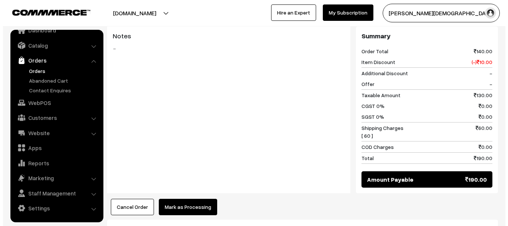
scroll to position [406, 0]
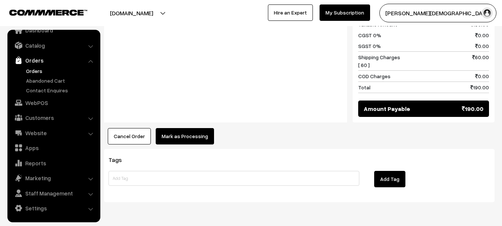
click at [184, 128] on button "Mark as Processing" at bounding box center [185, 136] width 58 height 16
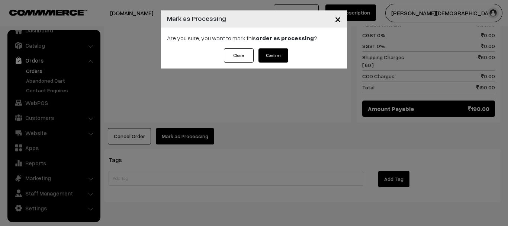
click at [282, 54] on button "Confirm" at bounding box center [273, 55] width 30 height 14
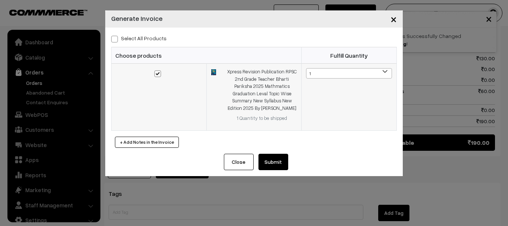
scroll to position [12, 0]
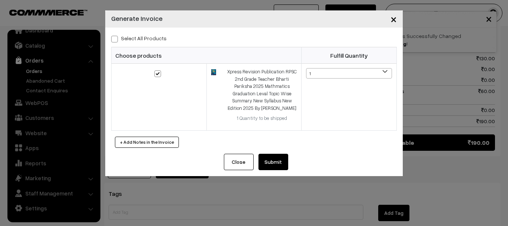
click at [278, 163] on button "Submit" at bounding box center [273, 162] width 30 height 16
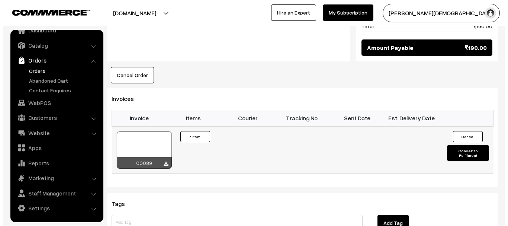
scroll to position [521, 0]
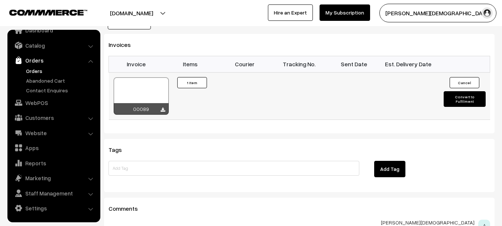
click at [482, 81] on td "Cancel Convert to Fulfilment" at bounding box center [463, 95] width 55 height 47
click at [475, 91] on button "Convert to Fulfilment" at bounding box center [465, 99] width 42 height 16
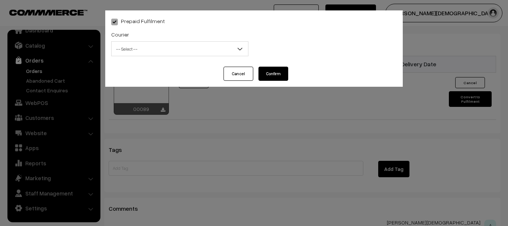
click at [137, 49] on span "-- Select --" at bounding box center [180, 48] width 136 height 13
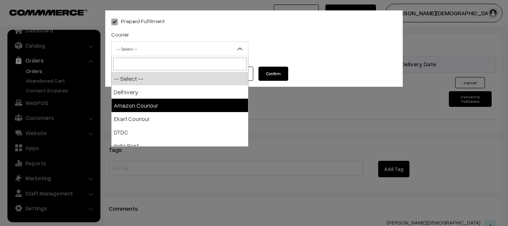
select select "2"
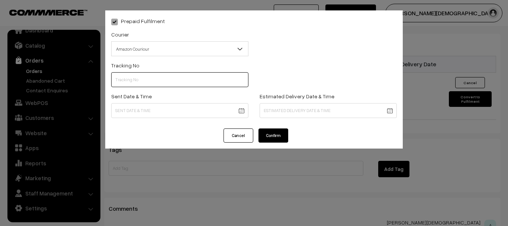
click at [148, 77] on input "text" at bounding box center [179, 79] width 137 height 15
paste input "363675969769"
type input "363675969769"
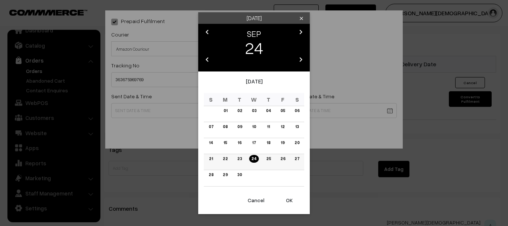
click at [252, 160] on link "24" at bounding box center [253, 159] width 9 height 8
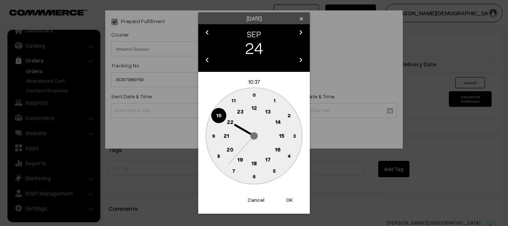
click at [257, 166] on text "18" at bounding box center [254, 163] width 6 height 7
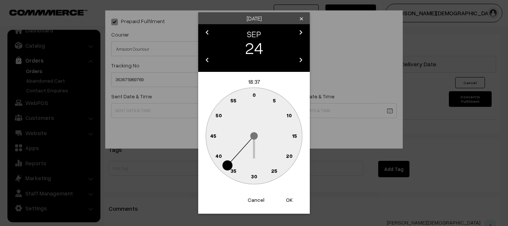
click at [256, 172] on circle at bounding box center [254, 176] width 15 height 15
type input "[DATE] 18:30"
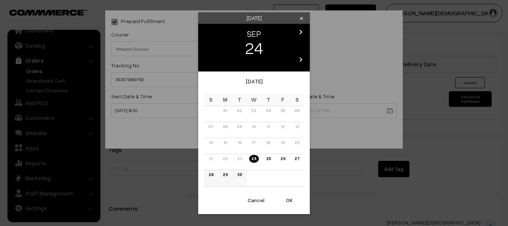
click at [223, 174] on link "29" at bounding box center [225, 175] width 9 height 8
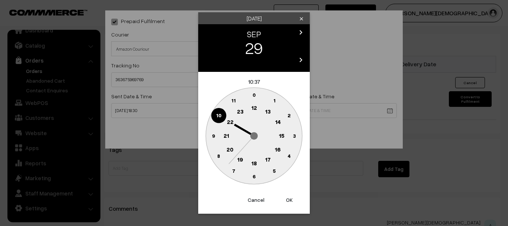
click at [258, 160] on circle at bounding box center [254, 163] width 15 height 15
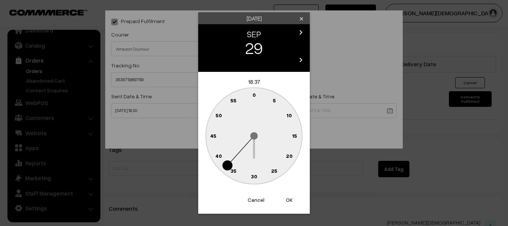
click at [258, 175] on circle at bounding box center [254, 176] width 15 height 15
type input "[DATE] 18:30"
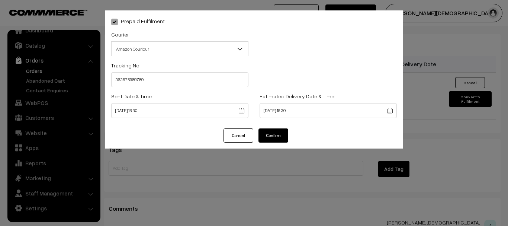
click at [287, 202] on div "Prepaid Fulfilment Courier -- Select -- Delhivery Amazon Couriour [PERSON_NAME]…" at bounding box center [254, 113] width 508 height 226
click at [282, 133] on button "Confirm" at bounding box center [273, 135] width 30 height 14
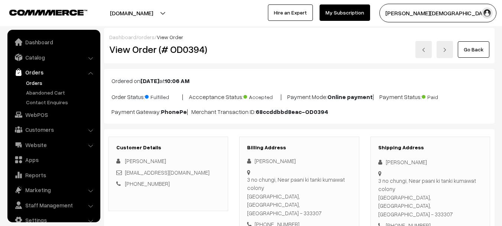
scroll to position [521, 0]
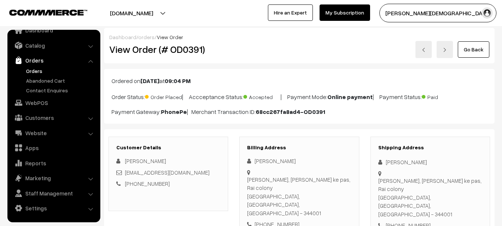
click at [185, 48] on h2 "View Order (# OD0391)" at bounding box center [168, 50] width 119 height 12
copy h2 "OD0391"
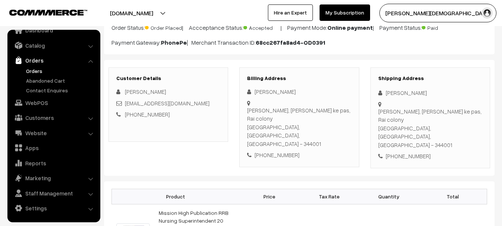
scroll to position [186, 0]
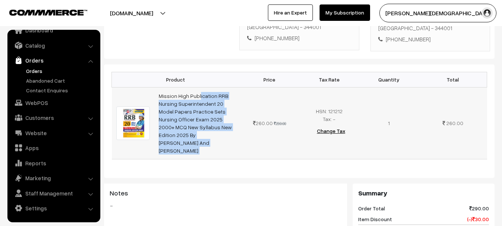
drag, startPoint x: 158, startPoint y: 75, endPoint x: 251, endPoint y: 83, distance: 93.7
click at [251, 87] on tr "Mission High Publication RRB Nursing Superintendent 20 Model Papers Practice Se…" at bounding box center [300, 123] width 376 height 72
copy tr "Mission High Publication RRB Nursing Superintendent 20 Model Papers Practice Se…"
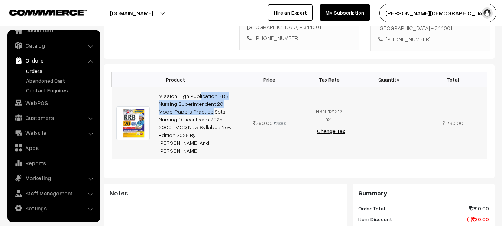
click at [237, 87] on td "Mission High Publication RRB Nursing Superintendent 20 Model Papers Practice Se…" at bounding box center [197, 123] width 86 height 72
copy link "Mission High Publication RRB Nursing Superintendent 20 Model"
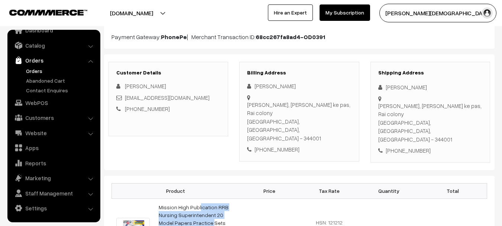
scroll to position [112, 0]
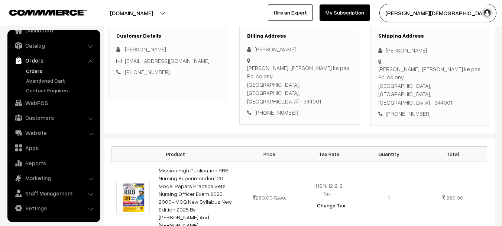
click at [398, 51] on div "[PERSON_NAME]" at bounding box center [431, 50] width 104 height 9
copy div "[PERSON_NAME]"
click at [412, 91] on div "Shipping Address [PERSON_NAME] [PERSON_NAME], [PERSON_NAME] ke pas, Rai colony …" at bounding box center [431, 75] width 120 height 101
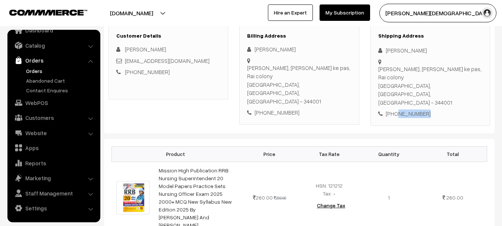
click at [412, 91] on div "Shipping Address [PERSON_NAME] [PERSON_NAME], [PERSON_NAME] ke pas, Rai colony …" at bounding box center [431, 75] width 120 height 101
copy div "9414140337"
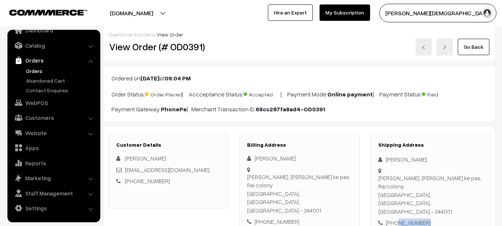
scroll to position [0, 0]
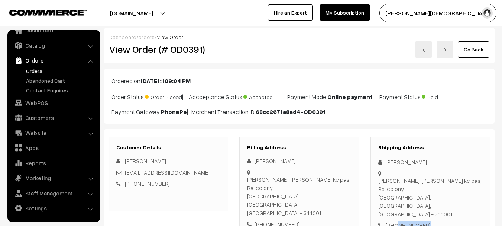
copy div "9414140337"
click at [389, 156] on div "Shipping Address [PERSON_NAME] [PERSON_NAME], [PERSON_NAME] ke pas, Rai colony …" at bounding box center [431, 186] width 120 height 101
copy div "[PERSON_NAME]"
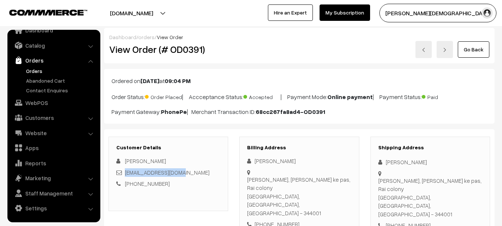
copy link "[EMAIL_ADDRESS][DOMAIN_NAME]"
drag, startPoint x: 181, startPoint y: 171, endPoint x: 126, endPoint y: 175, distance: 55.6
click at [126, 175] on div "[EMAIL_ADDRESS][DOMAIN_NAME]" at bounding box center [168, 172] width 104 height 9
click at [287, 179] on div "[PERSON_NAME], [PERSON_NAME] ke pas, Rai colony [GEOGRAPHIC_DATA], [GEOGRAPHIC_…" at bounding box center [299, 196] width 104 height 42
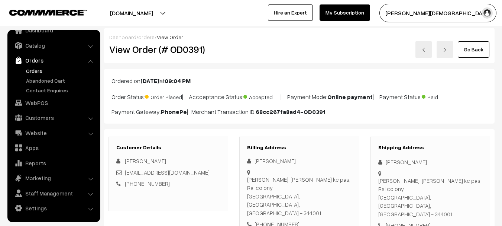
click at [287, 179] on div "[PERSON_NAME], [PERSON_NAME] ke pas, Rai colony [GEOGRAPHIC_DATA], [GEOGRAPHIC_…" at bounding box center [299, 196] width 104 height 42
copy div "[PERSON_NAME], [PERSON_NAME] ke pas, Rai colony"
click at [276, 194] on div "[PERSON_NAME], [PERSON_NAME] ke pas, Rai colony [GEOGRAPHIC_DATA], [GEOGRAPHIC_…" at bounding box center [299, 196] width 104 height 42
drag, startPoint x: 297, startPoint y: 197, endPoint x: 301, endPoint y: 196, distance: 4.4
click at [298, 197] on div "[PERSON_NAME], [PERSON_NAME] ke pas, Rai colony [GEOGRAPHIC_DATA], [GEOGRAPHIC_…" at bounding box center [299, 196] width 104 height 42
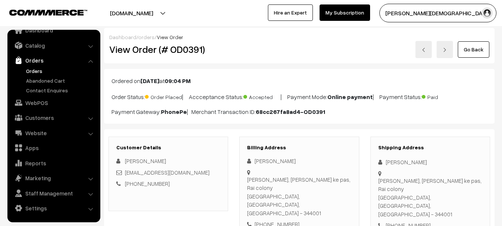
click at [313, 190] on div "[PERSON_NAME], [PERSON_NAME] ke pas, Rai colony [GEOGRAPHIC_DATA], [GEOGRAPHIC_…" at bounding box center [299, 196] width 104 height 42
click at [314, 193] on div "[PERSON_NAME], [PERSON_NAME] ke pas, Rai colony [GEOGRAPHIC_DATA], [GEOGRAPHIC_…" at bounding box center [299, 196] width 104 height 42
copy div "344001"
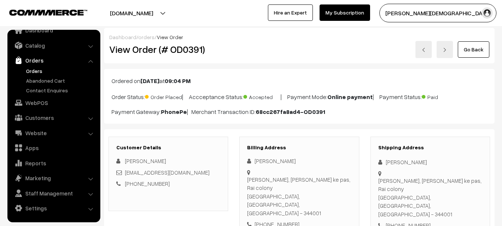
click at [176, 50] on h2 "View Order (# OD0391)" at bounding box center [168, 50] width 119 height 12
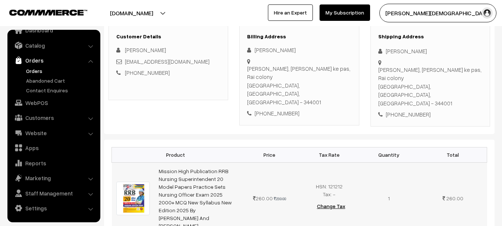
scroll to position [112, 0]
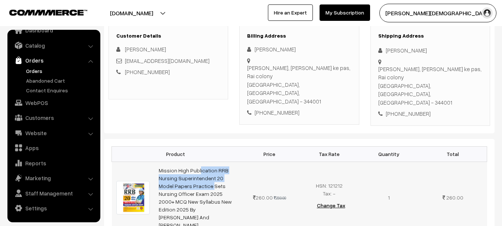
drag, startPoint x: 161, startPoint y: 153, endPoint x: 236, endPoint y: 160, distance: 75.1
click at [236, 161] on td "Mission High Publication RRB Nursing Superintendent 20 Model Papers Practice Se…" at bounding box center [197, 197] width 86 height 72
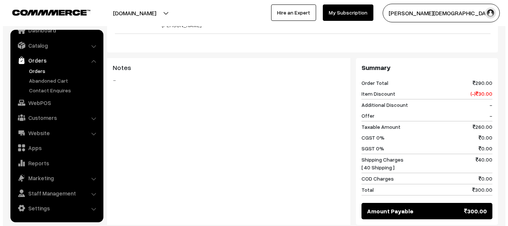
scroll to position [406, 0]
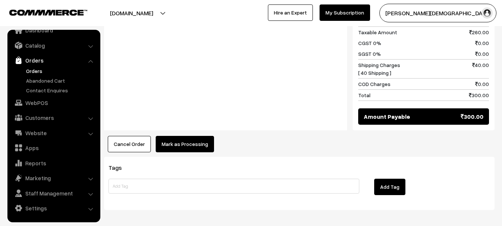
click at [178, 136] on button "Mark as Processing" at bounding box center [185, 144] width 58 height 16
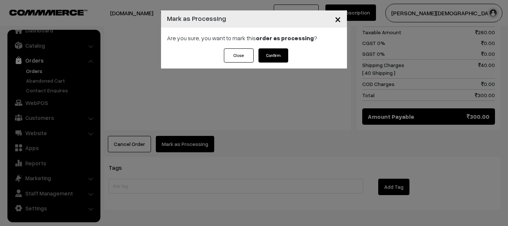
click at [290, 48] on div "Are you sure, you want to mark this order as processing ?" at bounding box center [254, 38] width 186 height 21
click at [285, 51] on button "Confirm" at bounding box center [273, 55] width 30 height 14
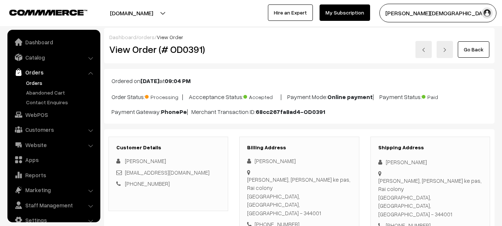
scroll to position [12, 0]
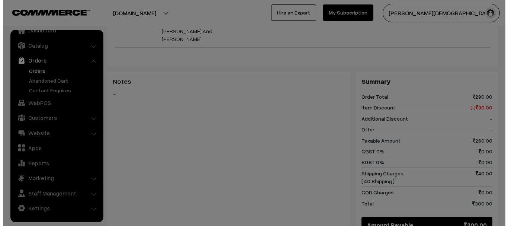
scroll to position [297, 0]
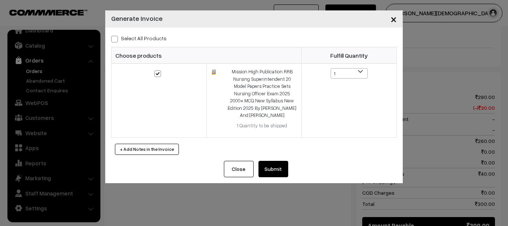
click at [273, 166] on button "Submit" at bounding box center [273, 169] width 30 height 16
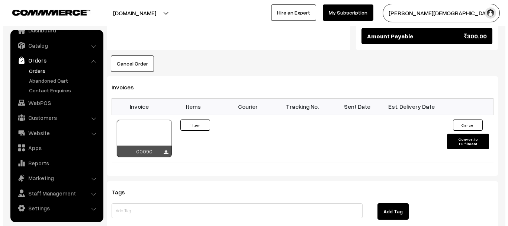
scroll to position [520, 0]
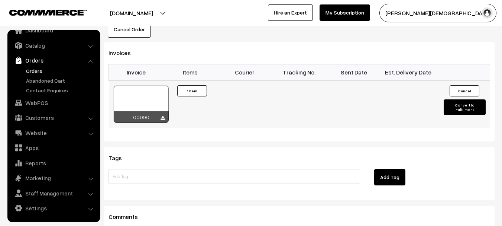
click at [472, 99] on button "Convert to Fulfilment" at bounding box center [465, 107] width 42 height 16
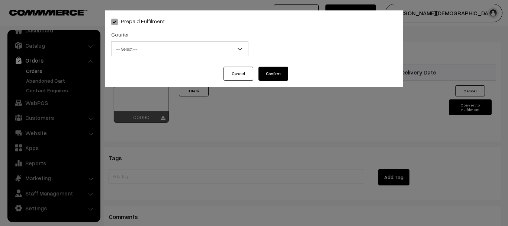
click at [139, 42] on span "-- Select --" at bounding box center [179, 48] width 137 height 15
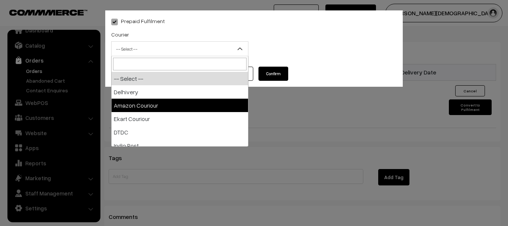
select select "2"
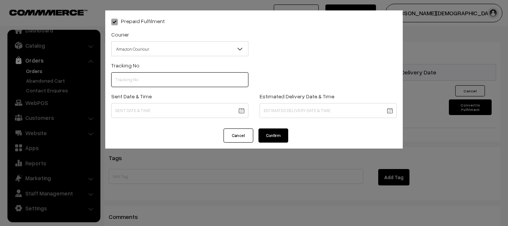
click at [151, 85] on input "text" at bounding box center [179, 79] width 137 height 15
paste input "363676211317"
type input "363676211317"
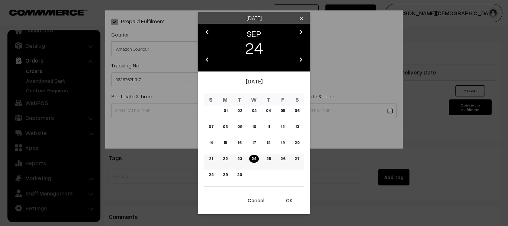
click at [252, 160] on link "24" at bounding box center [253, 159] width 9 height 8
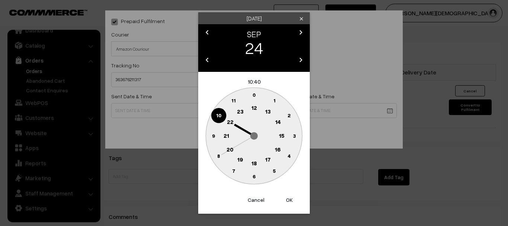
click at [255, 163] on text "18" at bounding box center [254, 163] width 6 height 7
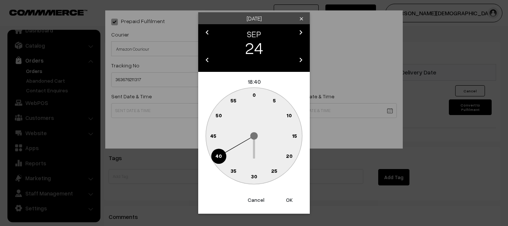
click at [253, 176] on text "30" at bounding box center [254, 176] width 6 height 6
type input "24-09-2025 18:30"
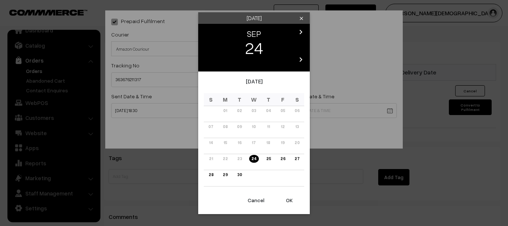
click at [255, 160] on link "24" at bounding box center [253, 159] width 9 height 8
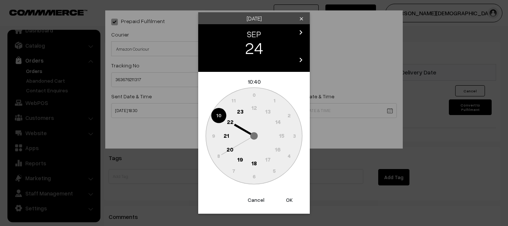
drag, startPoint x: 255, startPoint y: 160, endPoint x: 253, endPoint y: 164, distance: 5.1
click at [253, 164] on div "September 2025 S M T W T F S 01 02 03 04 05 06 07 08 09 10 11 12 13 14 15 16 17…" at bounding box center [254, 132] width 112 height 120
click at [257, 47] on div "24" at bounding box center [254, 47] width 104 height 15
click at [302, 32] on icon "chevron_right" at bounding box center [300, 32] width 9 height 9
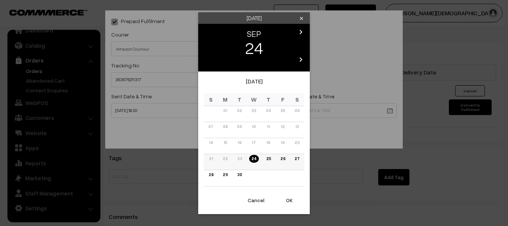
click at [296, 158] on link "27" at bounding box center [296, 159] width 9 height 8
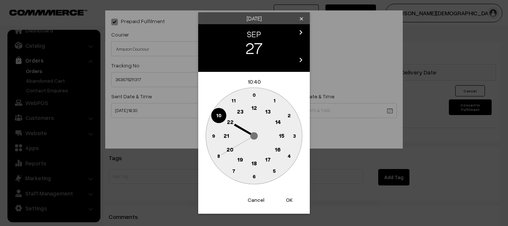
click at [253, 159] on circle at bounding box center [254, 163] width 15 height 15
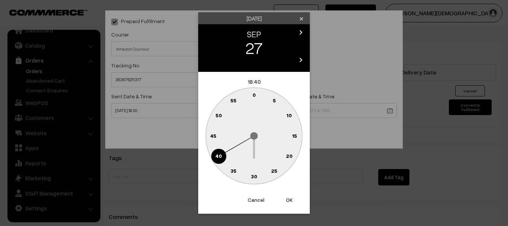
click at [252, 174] on text "30" at bounding box center [254, 176] width 6 height 6
type input "27-09-2025 18:30"
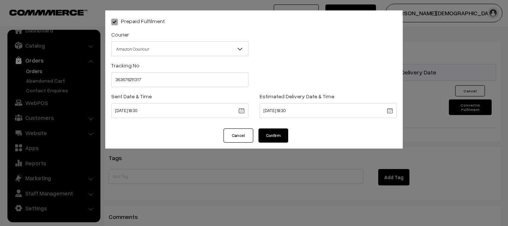
drag, startPoint x: 287, startPoint y: 127, endPoint x: 280, endPoint y: 134, distance: 10.0
click at [287, 128] on div "Prepaid Fulfilment Courier -- Select -- Delhivery Amazon Couriour Ekart Couriou…" at bounding box center [254, 69] width 298 height 118
click at [280, 134] on button "Confirm" at bounding box center [273, 135] width 30 height 14
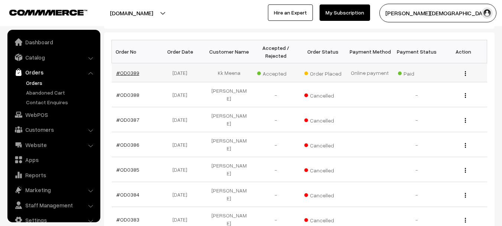
scroll to position [12, 0]
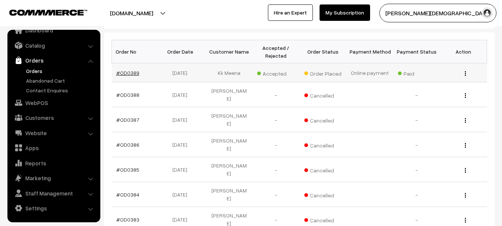
click at [122, 75] on link "#OD0389" at bounding box center [127, 73] width 23 height 6
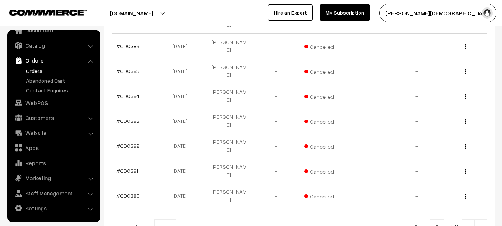
scroll to position [244, 0]
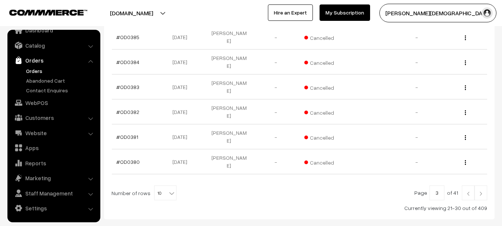
click at [477, 185] on link at bounding box center [481, 192] width 13 height 15
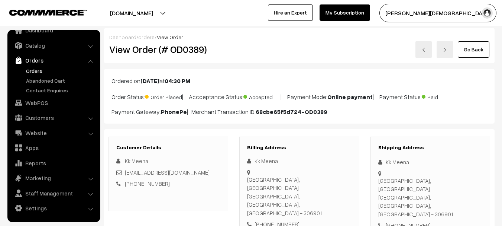
click at [190, 49] on h2 "View Order (# OD0389)" at bounding box center [168, 50] width 119 height 12
copy h2 "OD0389"
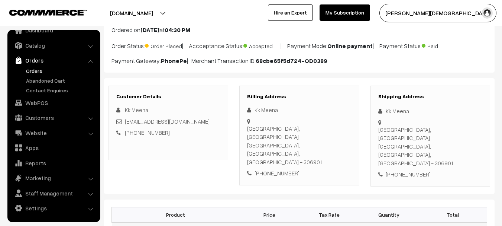
scroll to position [112, 0]
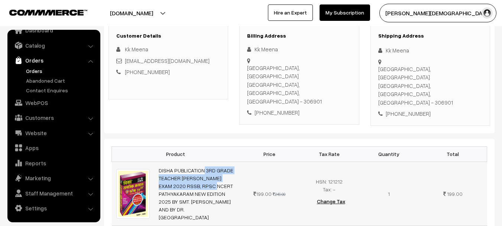
copy link "DISHA PUBLICATION 3RD GRADE TEACHER SAMAJIK ADHYAN EXAM"
drag, startPoint x: 158, startPoint y: 141, endPoint x: 235, endPoint y: 154, distance: 78.1
click at [234, 161] on td "DISHA PUBLICATION 3RD GRADE TEACHER [PERSON_NAME] EXAM 2020 RSSB, RPSC NCERT PA…" at bounding box center [197, 193] width 86 height 64
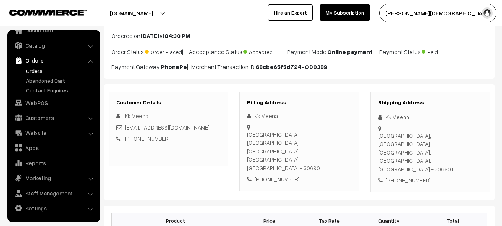
scroll to position [0, 0]
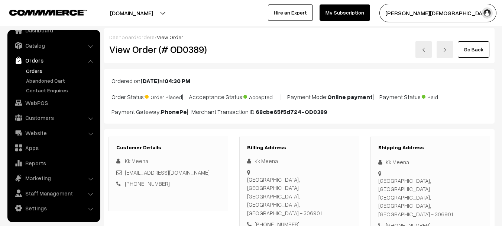
click at [392, 161] on div "Kk Meena" at bounding box center [431, 162] width 104 height 9
copy div "Kk Meena"
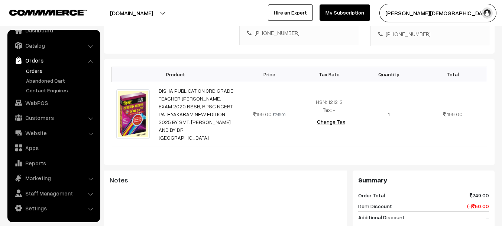
scroll to position [112, 0]
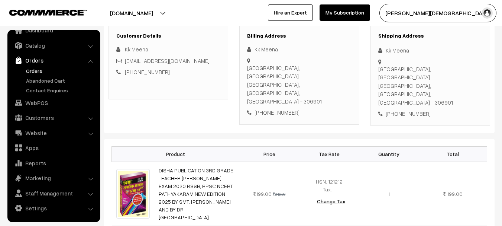
click at [411, 109] on div "+91 8302243161" at bounding box center [431, 113] width 104 height 9
copy div "8302243161"
click at [396, 42] on div "Shipping Address Kk Meena Khetlaji road,korta Sumerpur, Rajasthan, India - 3069…" at bounding box center [431, 75] width 120 height 101
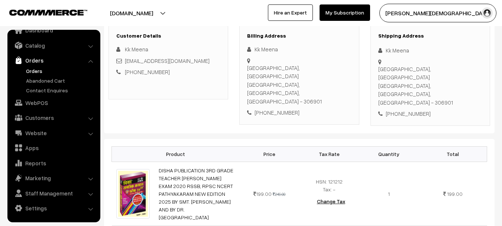
click at [392, 49] on div "Kk Meena" at bounding box center [431, 50] width 104 height 9
copy div "Kkmeena43161@gmail.com"
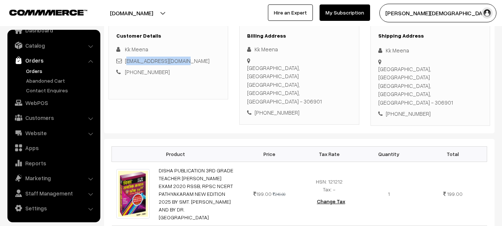
drag, startPoint x: 193, startPoint y: 60, endPoint x: 127, endPoint y: 60, distance: 65.8
click at [127, 60] on div "Kkmeena43161@gmail.com" at bounding box center [168, 61] width 104 height 9
copy div "Kkmeena43161@gmail.com"
click at [281, 64] on div "Khetlaji road,korta Sumerpur, Rajasthan, India - 306901" at bounding box center [299, 85] width 104 height 42
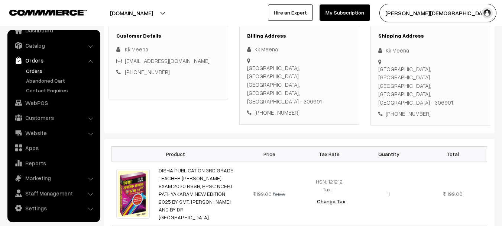
click at [281, 64] on div "Khetlaji road,korta Sumerpur, Rajasthan, India - 306901" at bounding box center [299, 85] width 104 height 42
copy div "Khetlaji road,korta"
click at [260, 68] on div "Khetlaji road,korta Sumerpur, Rajasthan, India - 306901" at bounding box center [299, 85] width 104 height 42
copy div "Sumerpur"
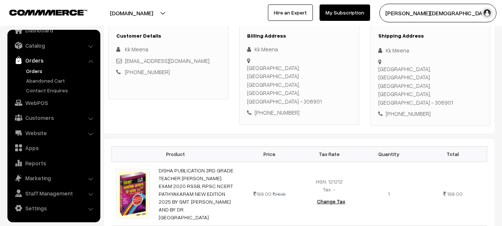
click at [324, 65] on div "Khetlaji road,korta Sumerpur, Rajasthan, India - 306901" at bounding box center [299, 85] width 104 height 42
copy div "306901"
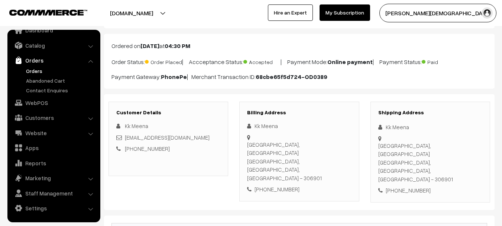
scroll to position [0, 0]
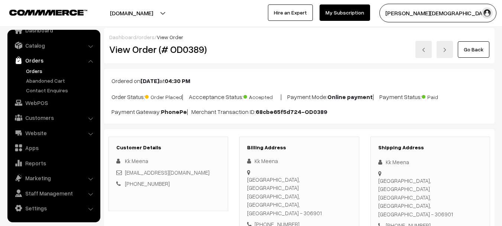
click at [187, 48] on h2 "View Order (# OD0389)" at bounding box center [168, 50] width 119 height 12
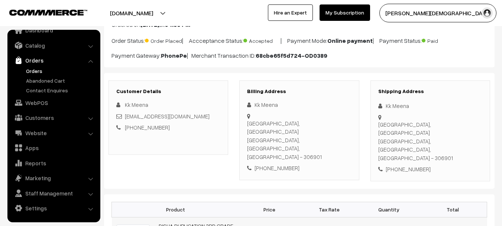
scroll to position [149, 0]
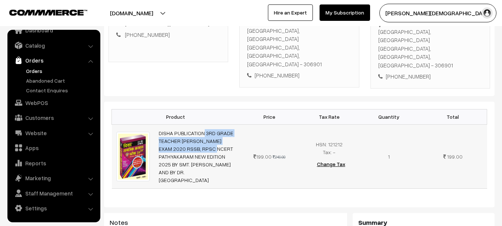
drag, startPoint x: 157, startPoint y: 105, endPoint x: 257, endPoint y: 120, distance: 100.4
click at [236, 124] on td "DISHA PUBLICATION 3RD GRADE TEACHER SAMAJIK ADHYAN EXAM 2020 RSSB, RPSC NCERT P…" at bounding box center [197, 156] width 86 height 64
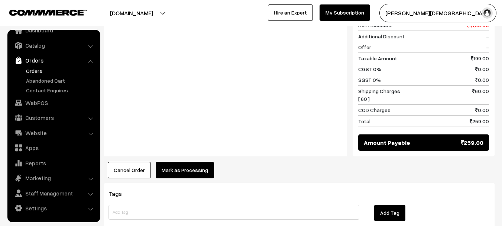
click at [212, 162] on div "Cancel Order × Cancel Order Are you sure, you want to cancel this order? Close …" at bounding box center [299, 170] width 391 height 16
click at [194, 162] on button "Mark as Processing" at bounding box center [185, 170] width 58 height 16
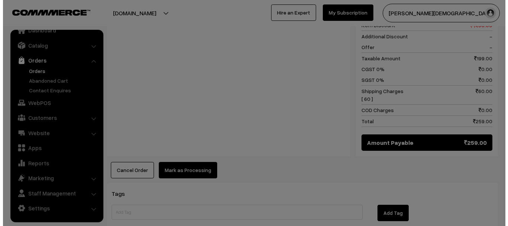
scroll to position [373, 0]
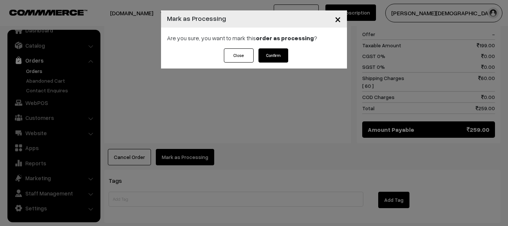
click at [265, 54] on button "Confirm" at bounding box center [273, 55] width 30 height 14
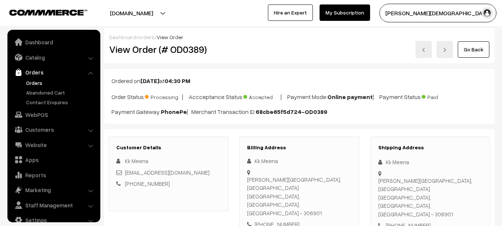
scroll to position [12, 0]
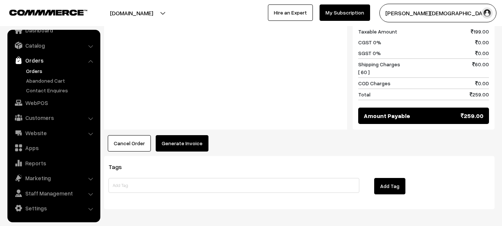
click at [199, 135] on button "Generate Invoice" at bounding box center [182, 143] width 53 height 16
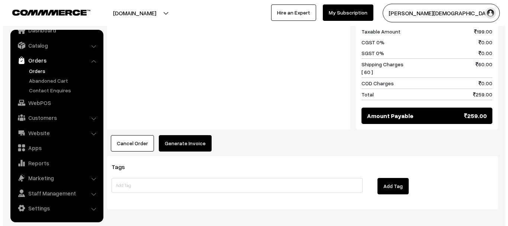
scroll to position [399, 0]
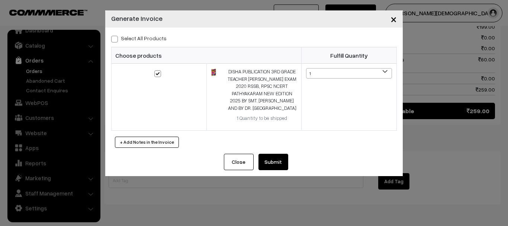
click at [280, 165] on button "Submit" at bounding box center [273, 162] width 30 height 16
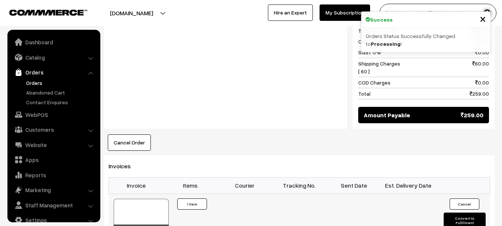
scroll to position [12, 0]
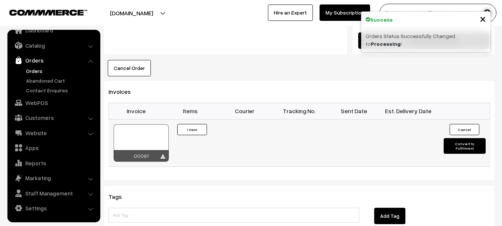
click at [466, 138] on button "Convert to Fulfilment" at bounding box center [465, 146] width 42 height 16
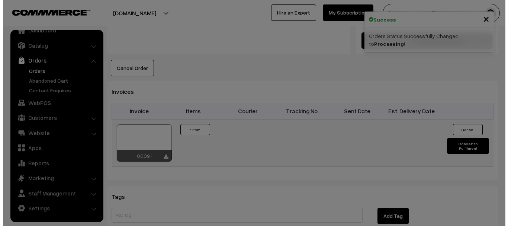
scroll to position [475, 0]
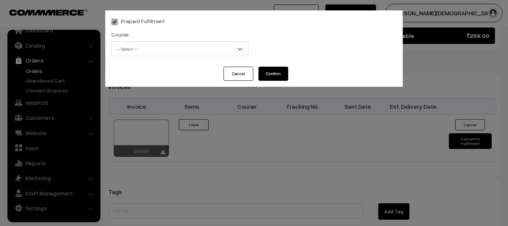
click at [171, 48] on span "-- Select --" at bounding box center [180, 48] width 136 height 13
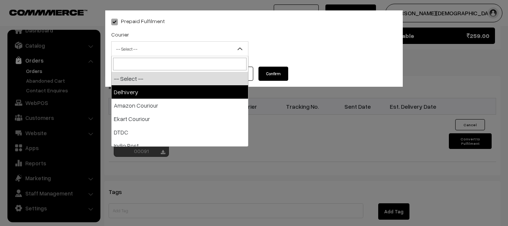
select select "1"
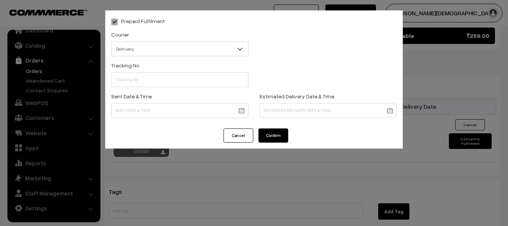
click at [152, 90] on div "Tracking No" at bounding box center [180, 76] width 148 height 31
click at [154, 83] on input "text" at bounding box center [179, 79] width 137 height 15
paste input "14519131993285"
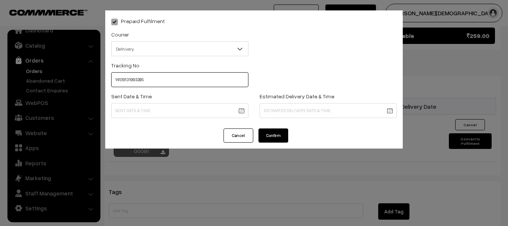
type input "14519131993285"
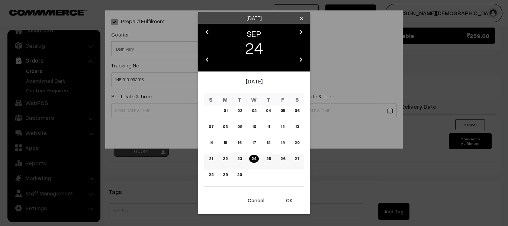
click at [254, 158] on link "24" at bounding box center [253, 159] width 9 height 8
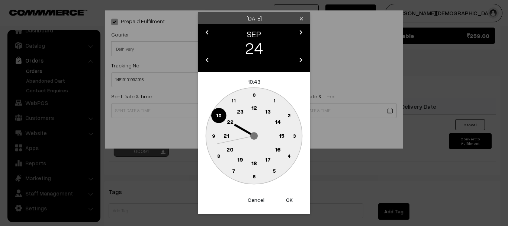
click at [251, 161] on circle at bounding box center [254, 163] width 15 height 15
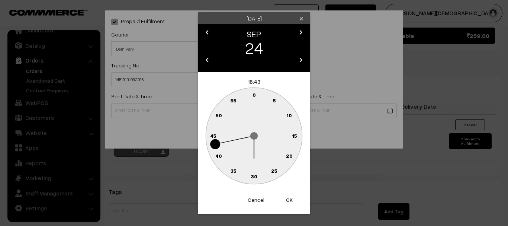
click at [252, 179] on text "30" at bounding box center [254, 176] width 6 height 6
type input "[DATE] 18:30"
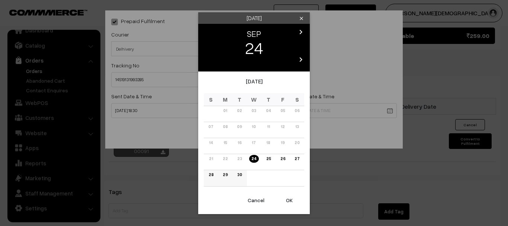
click at [226, 174] on link "29" at bounding box center [225, 175] width 9 height 8
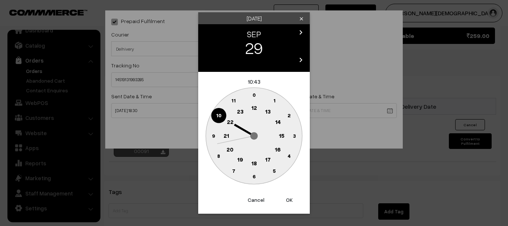
click at [254, 165] on text "18" at bounding box center [254, 163] width 6 height 7
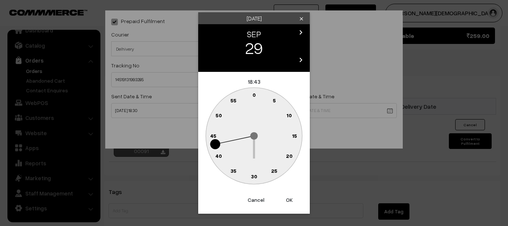
click at [254, 173] on text "30" at bounding box center [254, 176] width 6 height 6
type input "29-09-2025 18:30"
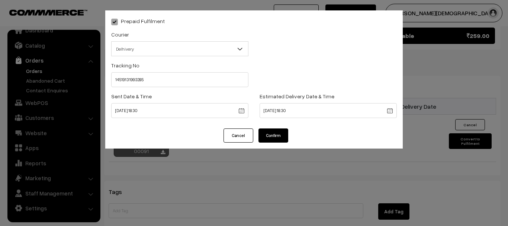
click at [282, 138] on button "Confirm" at bounding box center [273, 135] width 30 height 14
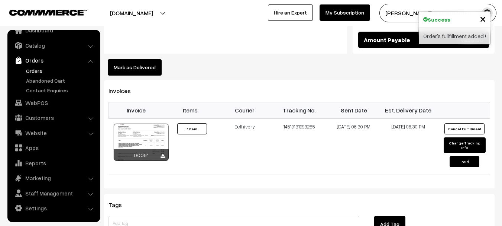
scroll to position [475, 0]
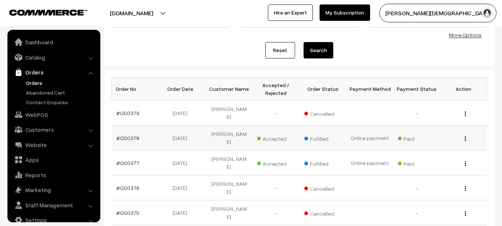
scroll to position [12, 0]
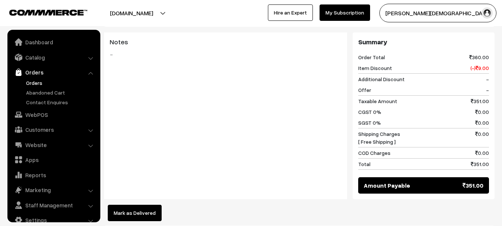
scroll to position [12, 0]
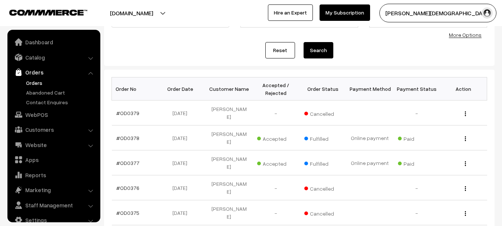
scroll to position [12, 0]
